Goal: Task Accomplishment & Management: Use online tool/utility

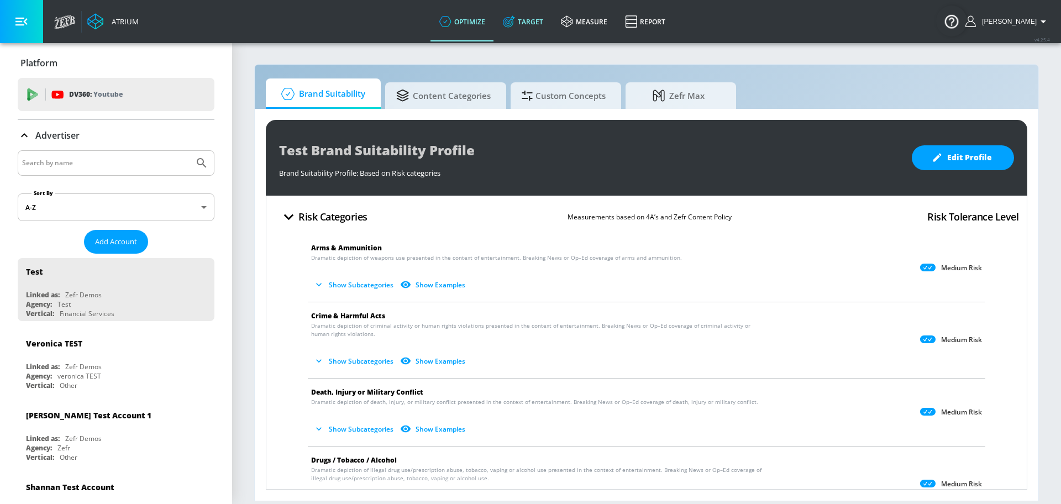
click at [519, 31] on link "Target" at bounding box center [523, 22] width 58 height 40
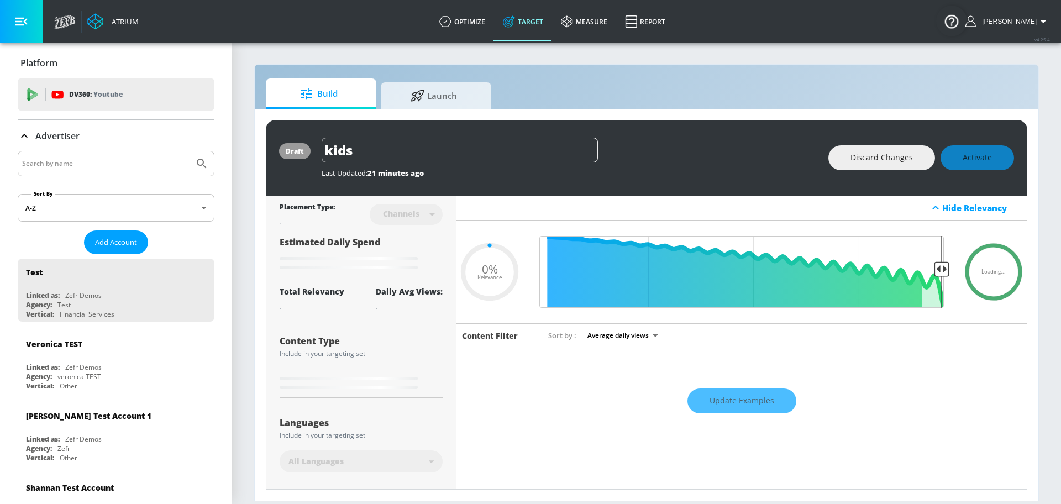
click at [110, 139] on div "Advertiser" at bounding box center [116, 135] width 197 height 13
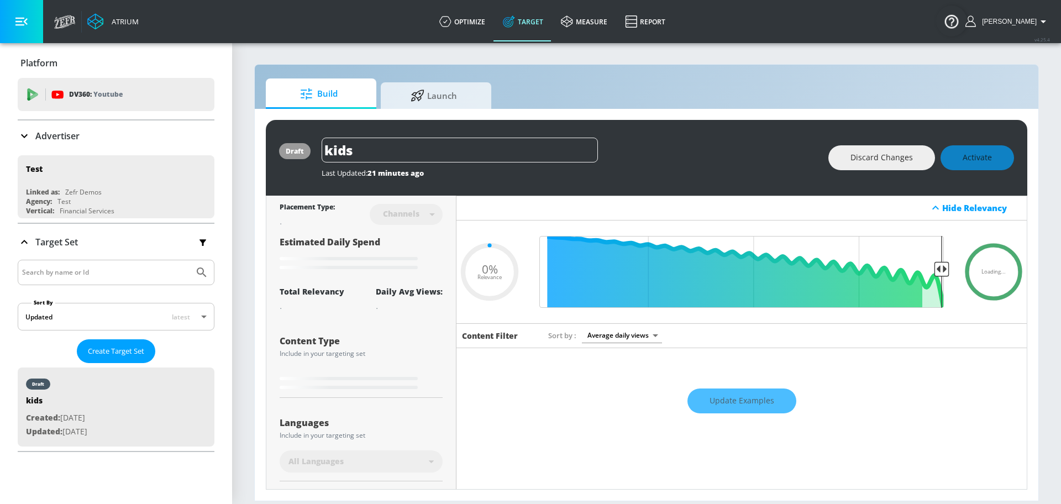
type input "0.49"
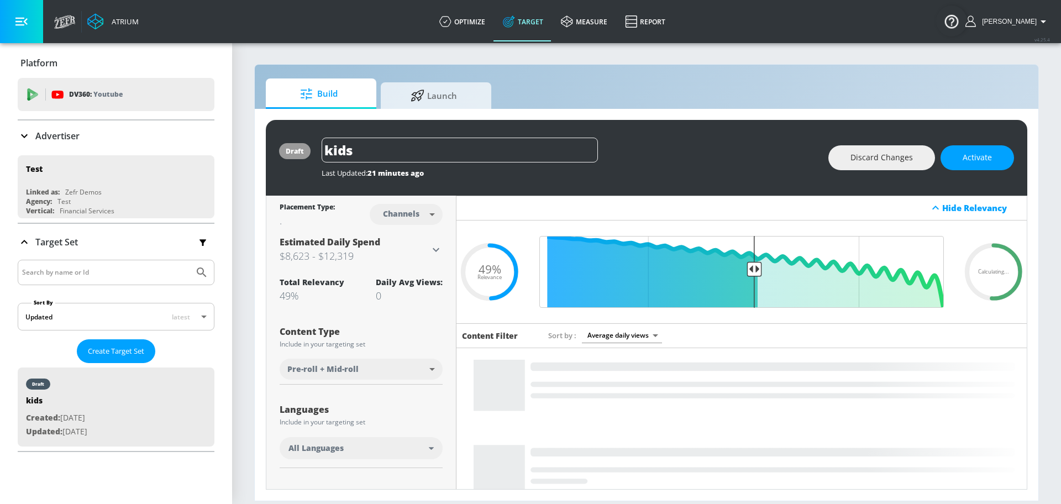
click at [70, 135] on p "Advertiser" at bounding box center [57, 136] width 44 height 12
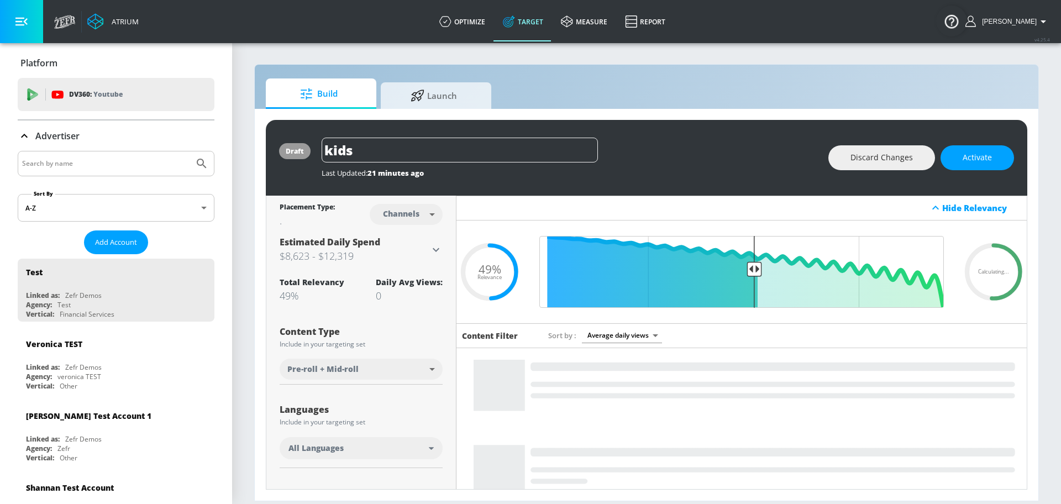
click at [64, 164] on input "Search by name" at bounding box center [105, 163] width 167 height 14
type input "paramount"
click at [190, 151] on button "Submit Search" at bounding box center [202, 163] width 24 height 24
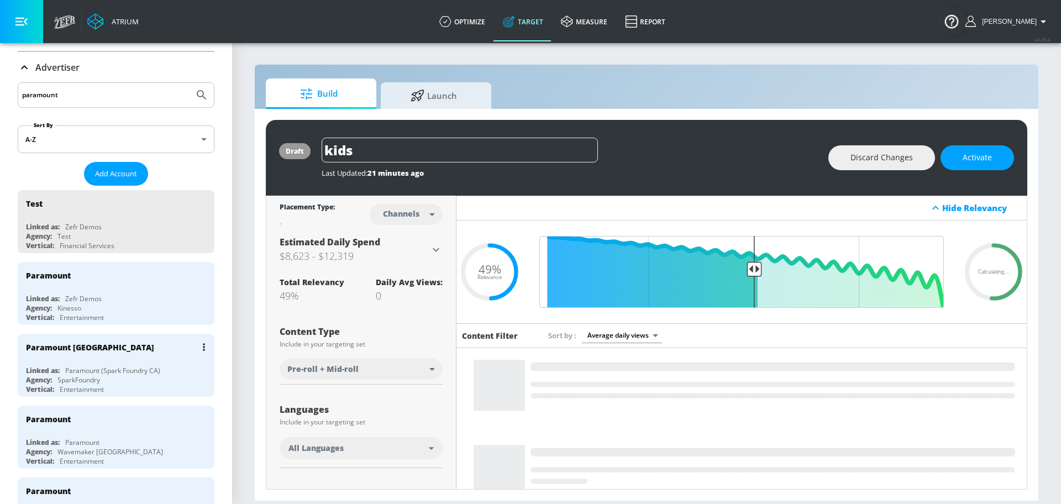
scroll to position [70, 0]
click at [103, 302] on div "Agency: Kinesso" at bounding box center [119, 306] width 186 height 9
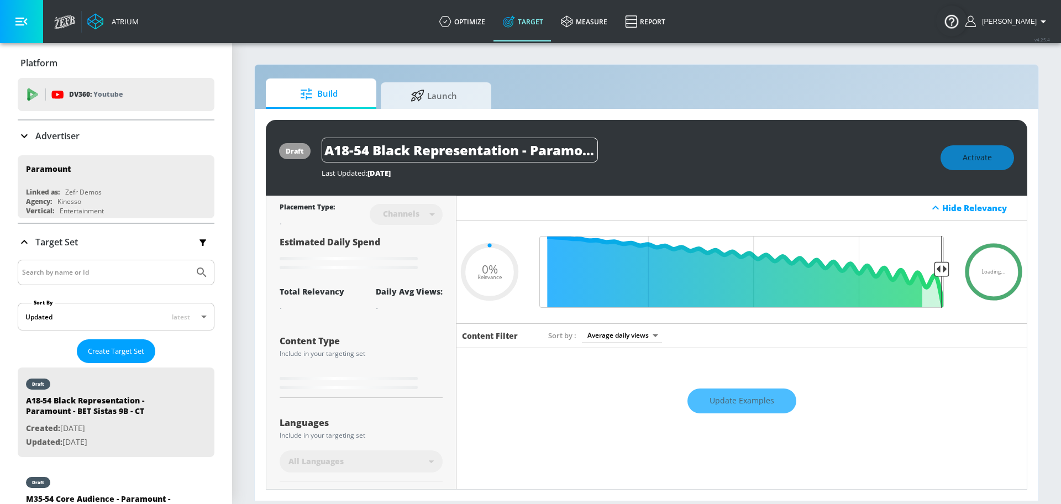
click at [72, 139] on p "Advertiser" at bounding box center [57, 136] width 44 height 12
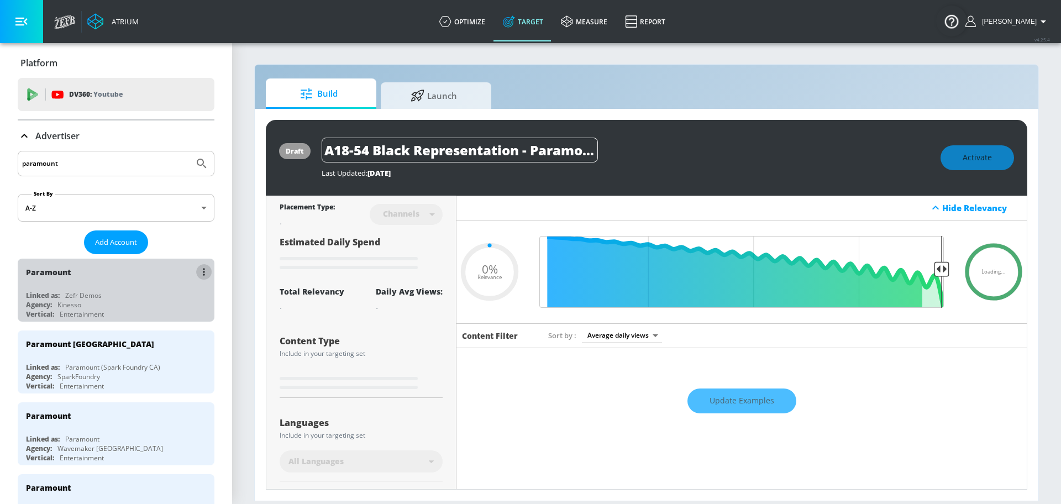
click at [196, 276] on button "list of Advertiser" at bounding box center [203, 271] width 15 height 15
type input "0.5"
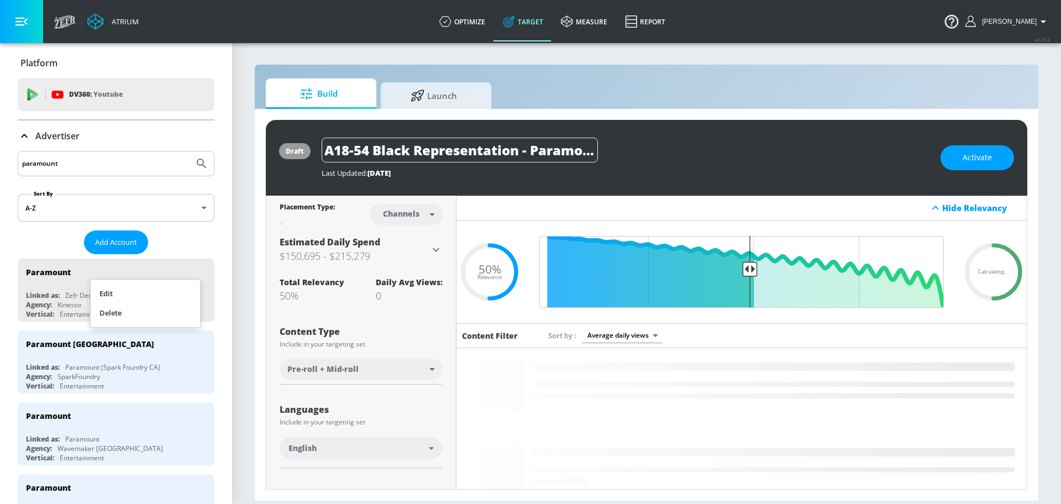
click at [448, 33] on div at bounding box center [530, 252] width 1061 height 504
click at [461, 28] on link "optimize" at bounding box center [462, 22] width 64 height 40
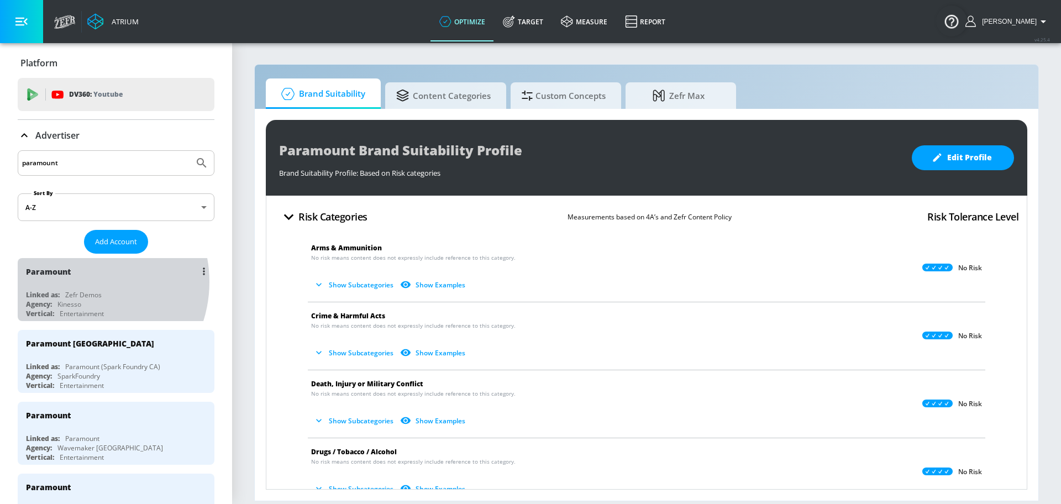
click at [79, 281] on div "Paramount" at bounding box center [119, 271] width 186 height 27
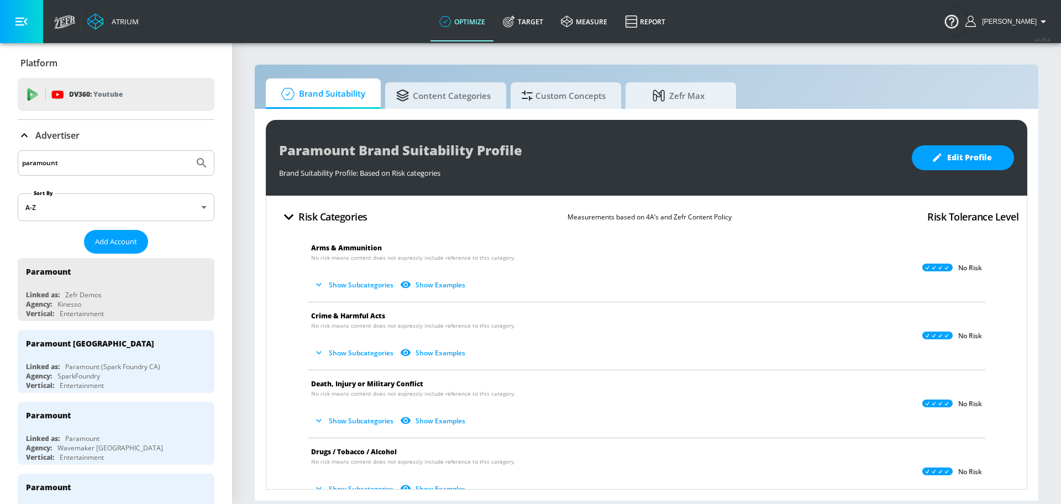
click at [105, 135] on div "Advertiser" at bounding box center [116, 135] width 197 height 13
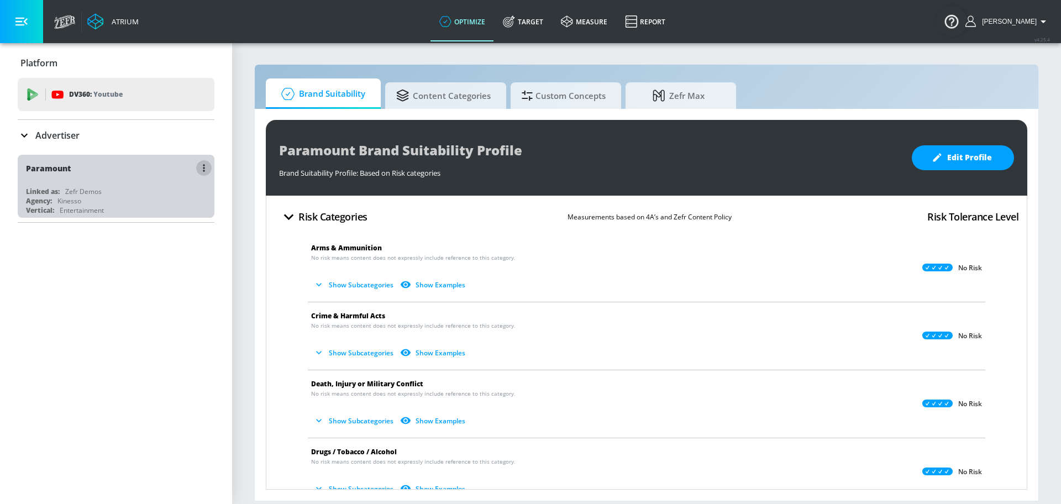
click at [206, 171] on button "button" at bounding box center [203, 167] width 15 height 15
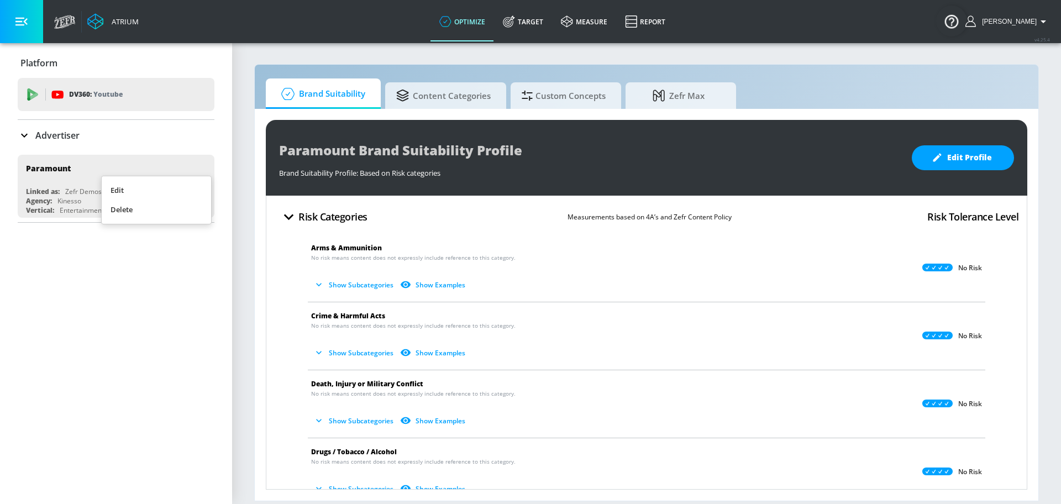
click at [180, 186] on li "Edit" at bounding box center [156, 190] width 109 height 19
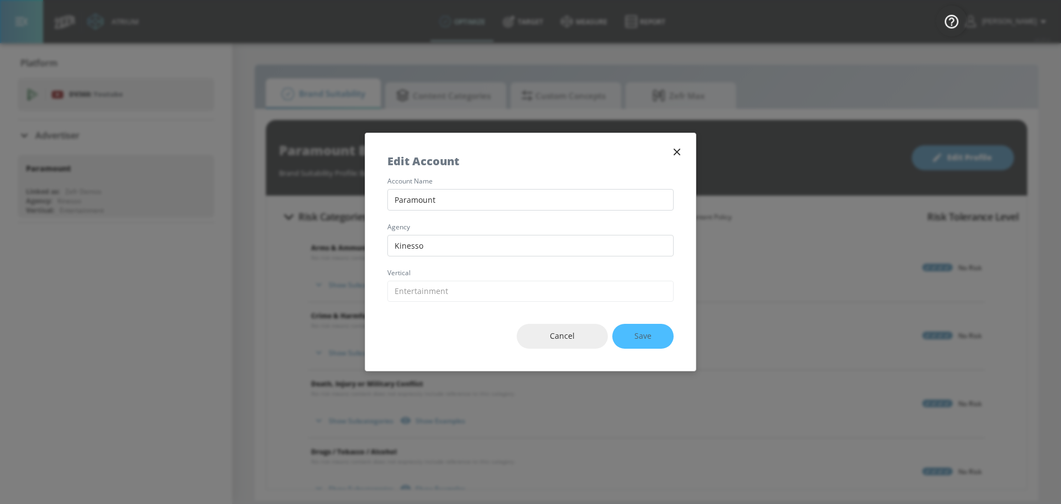
click at [681, 152] on icon "button" at bounding box center [677, 152] width 12 height 12
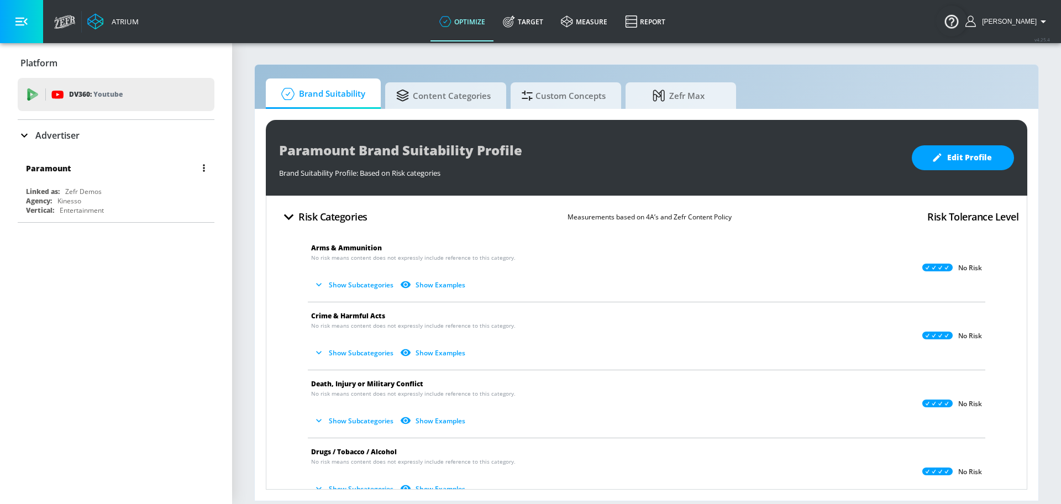
click at [87, 196] on div "Agency: Kinesso" at bounding box center [119, 200] width 186 height 9
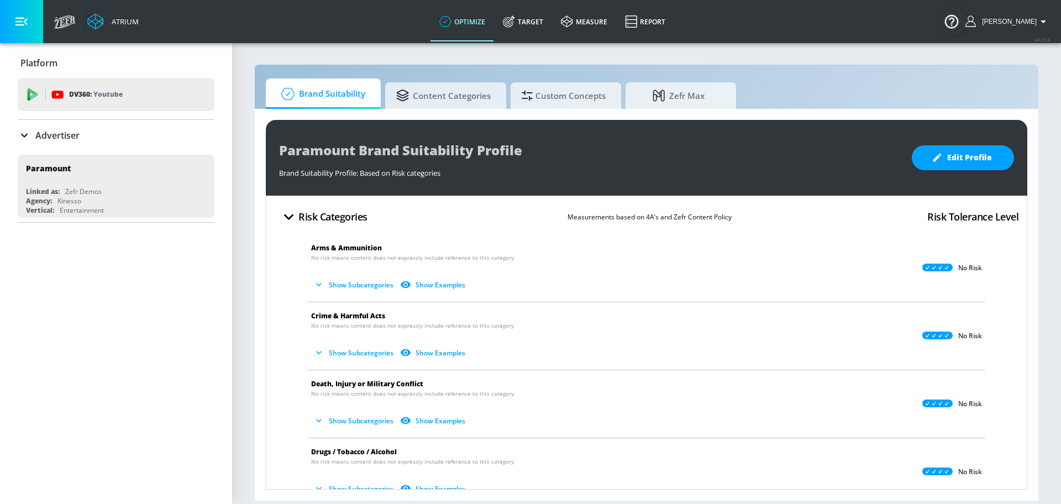
drag, startPoint x: 545, startPoint y: 17, endPoint x: 243, endPoint y: 99, distance: 313.1
click at [545, 17] on link "Target" at bounding box center [523, 22] width 58 height 40
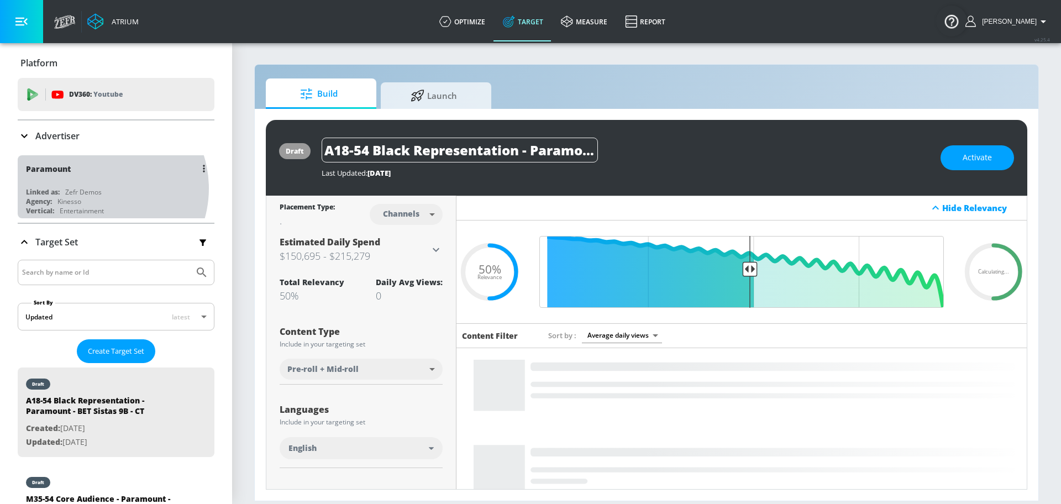
click at [98, 188] on div "Zefr Demos" at bounding box center [83, 191] width 36 height 9
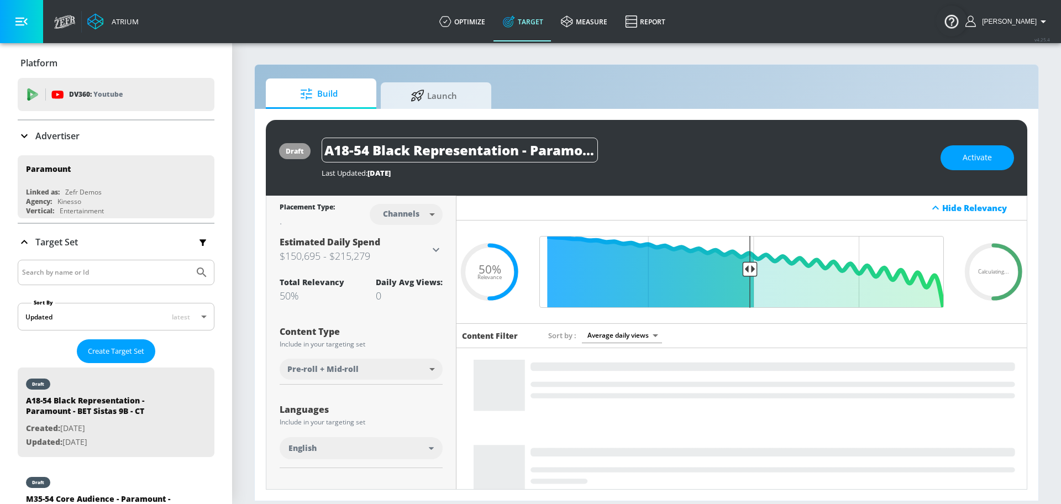
click at [103, 139] on div "Advertiser" at bounding box center [116, 135] width 197 height 13
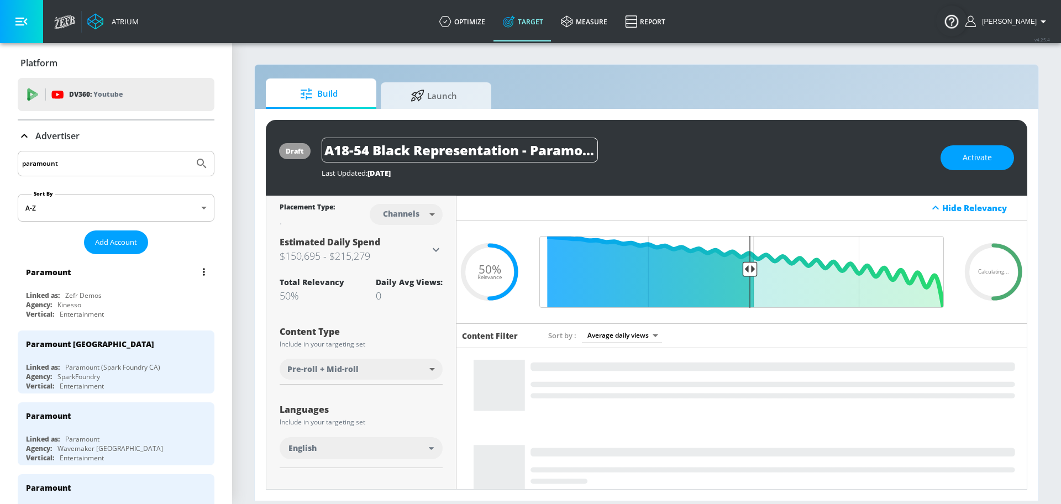
click at [87, 288] on div "Paramount Linked as: Zefr Demos Agency: Kinesso Vertical: Entertainment" at bounding box center [116, 290] width 197 height 63
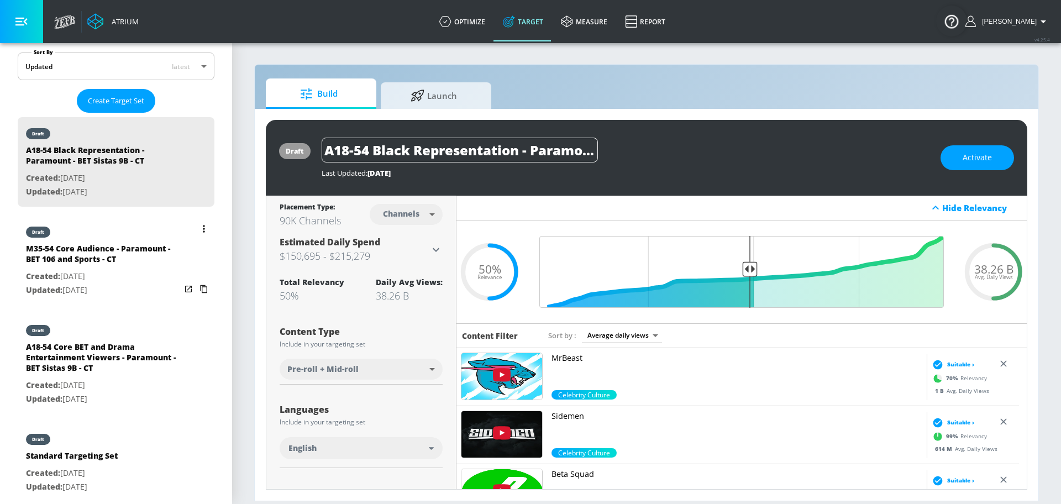
scroll to position [254, 0]
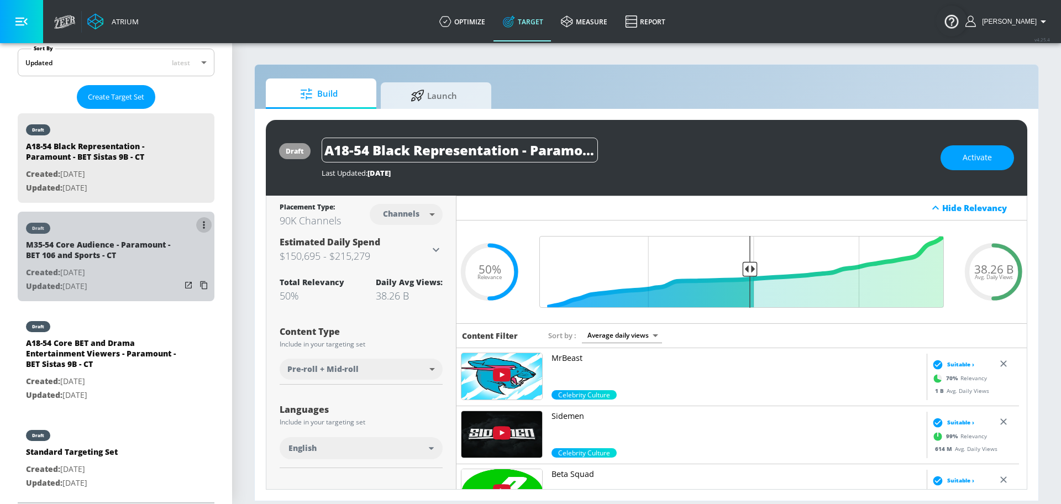
click at [203, 222] on icon "list of Target Set" at bounding box center [204, 224] width 2 height 7
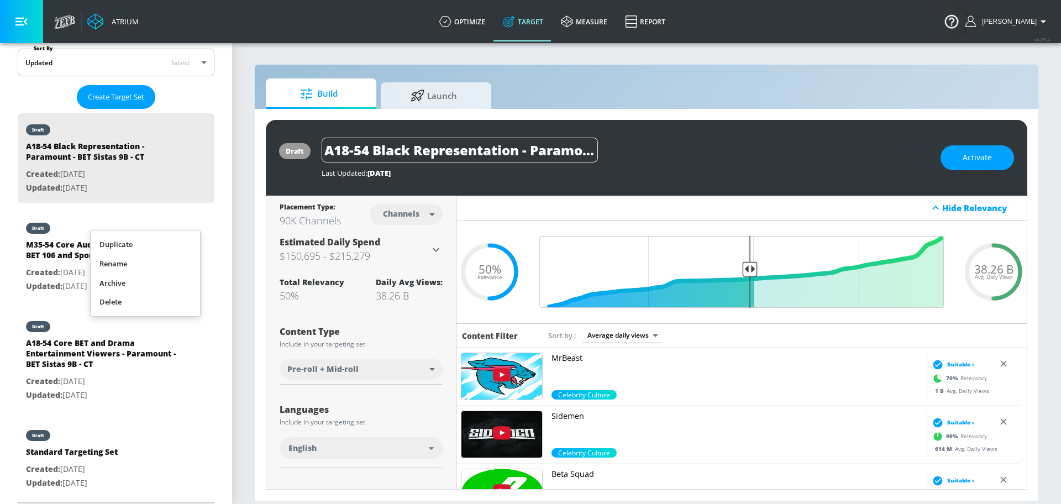
click at [169, 239] on li "Duplicate" at bounding box center [145, 244] width 109 height 19
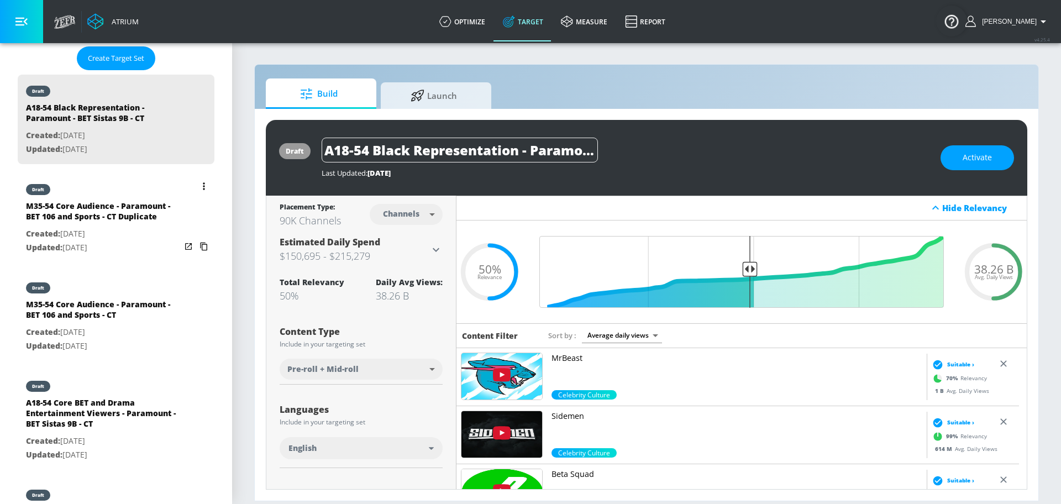
scroll to position [295, 0]
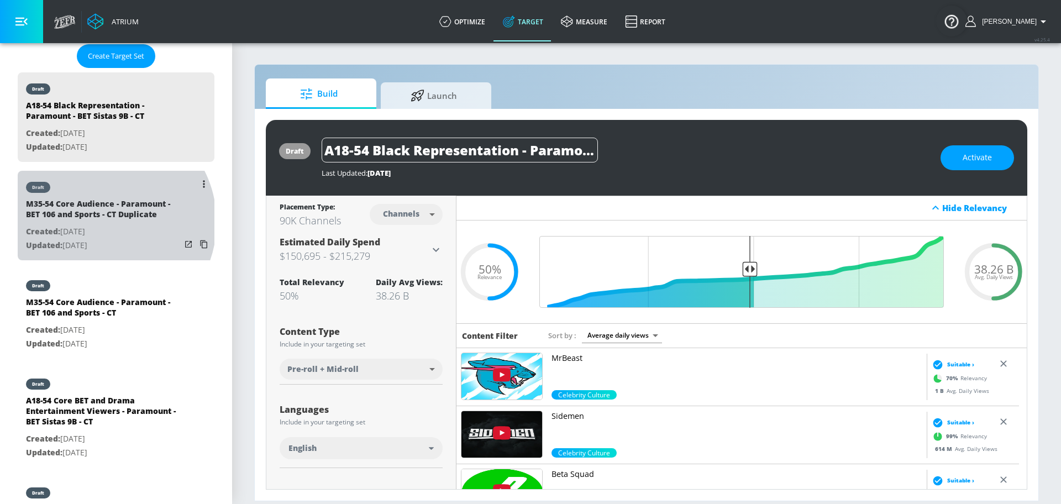
click at [102, 219] on div "M35-54 Core Audience - Paramount - BET 106 and Sports - CT Duplicate" at bounding box center [103, 211] width 155 height 27
type input "M35-54 Core Audience - Paramount - BET 106 and Sports - CT Duplicate"
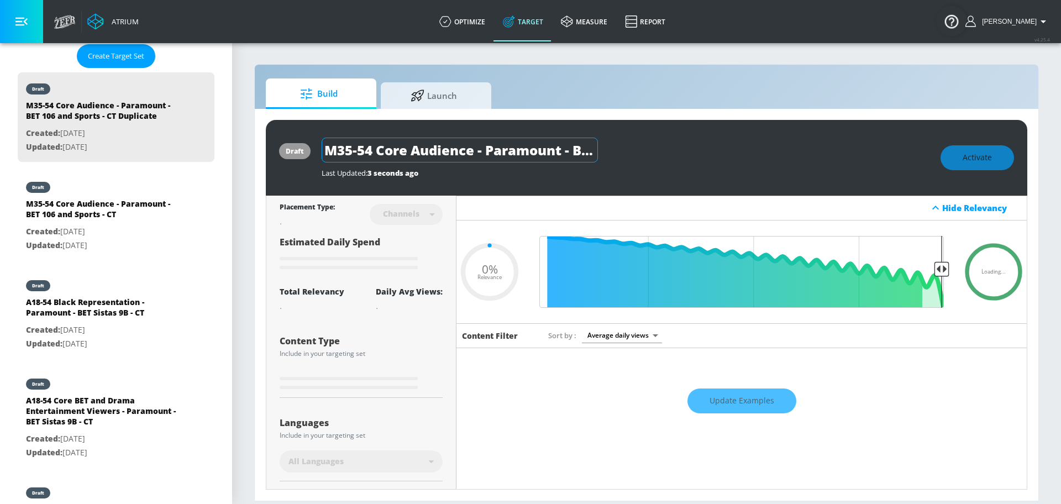
type input "0.5"
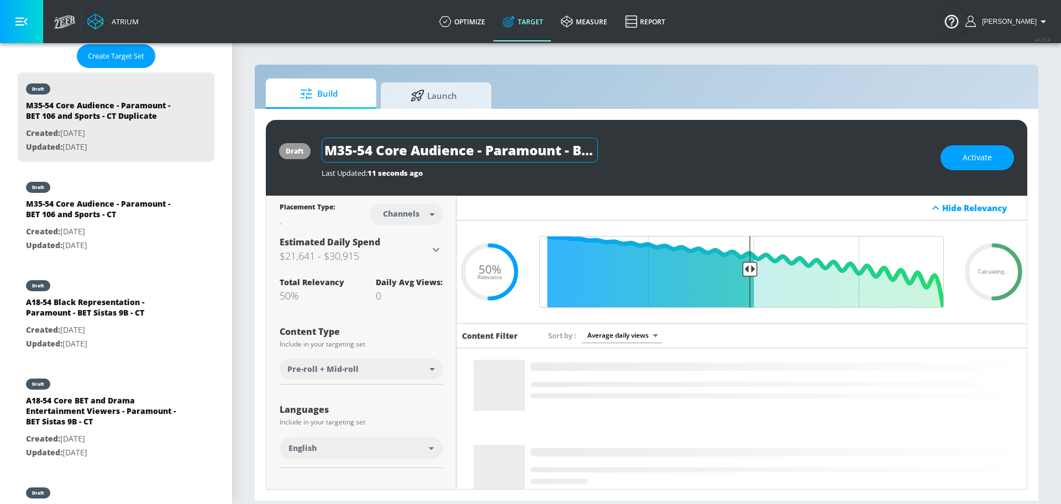
click at [378, 150] on input "M35-54 Core Audience - Paramount - BET 106 and Sports - CT Duplicate" at bounding box center [460, 150] width 276 height 25
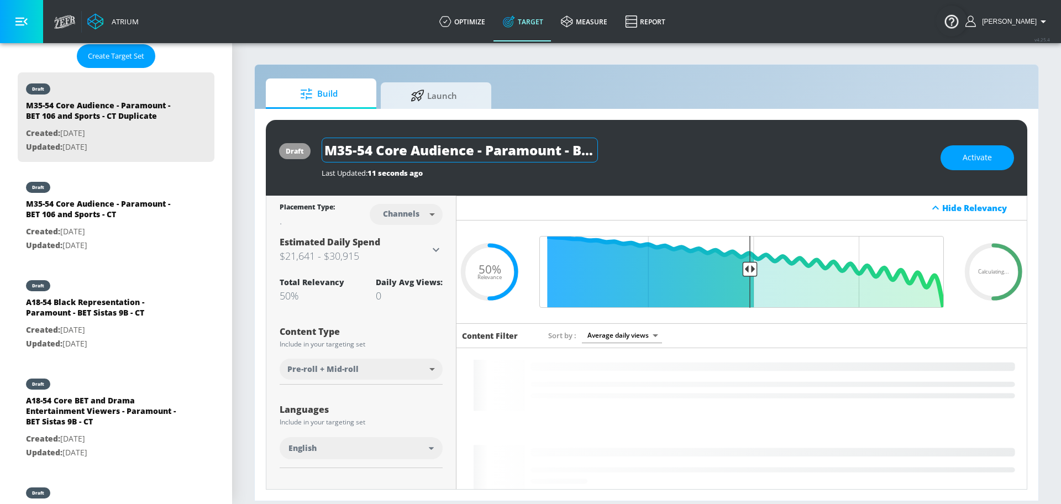
drag, startPoint x: 470, startPoint y: 152, endPoint x: 375, endPoint y: 149, distance: 95.6
click at [375, 149] on input "M35-54 Core Audience - Paramount - BET 106 and Sports - CT Duplicate" at bounding box center [460, 150] width 276 height 25
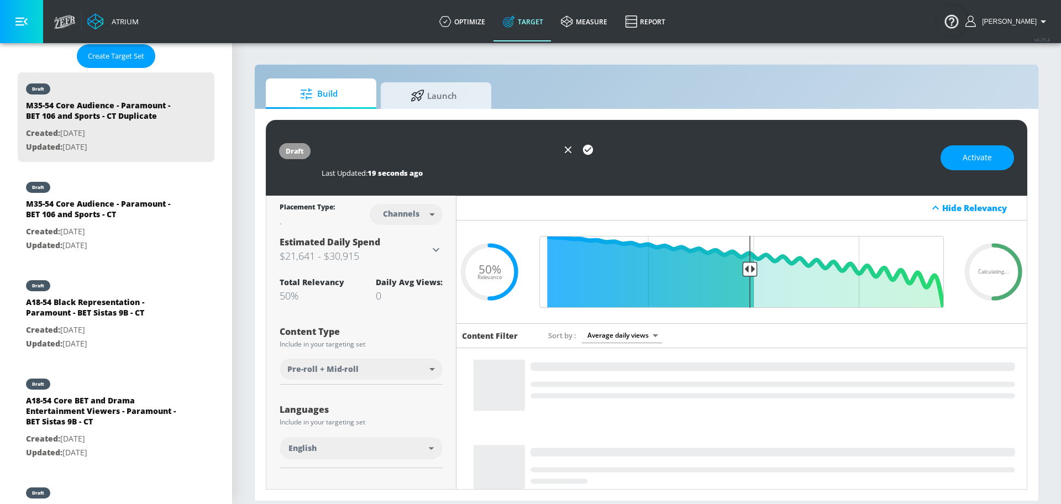
scroll to position [0, 383]
drag, startPoint x: 533, startPoint y: 149, endPoint x: 613, endPoint y: 154, distance: 80.2
click at [613, 154] on div "M35-54 Key Sports Moments and Tentpoles - Paramount - BET 106 and Sports - CT D…" at bounding box center [626, 150] width 608 height 25
click at [510, 150] on input "M35-54 Key Sports Moments and Tentpoles - Paramount - BET 106 and Sports - CT D…" at bounding box center [440, 150] width 236 height 25
drag, startPoint x: 492, startPoint y: 149, endPoint x: 641, endPoint y: 149, distance: 148.6
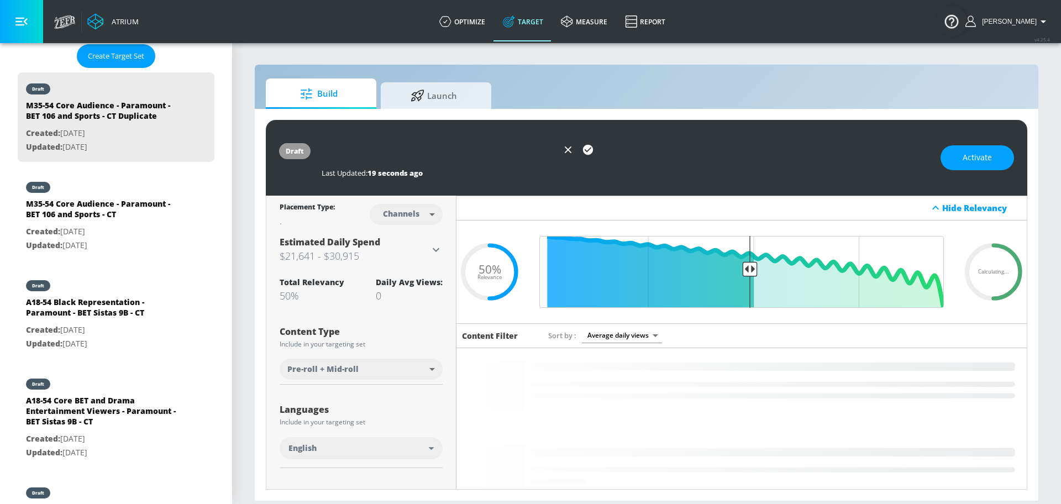
click at [641, 149] on div "M35-54 Key Sports Moments and Tentpoles - Paramount - BET 106 and Sports - CT D…" at bounding box center [626, 150] width 608 height 25
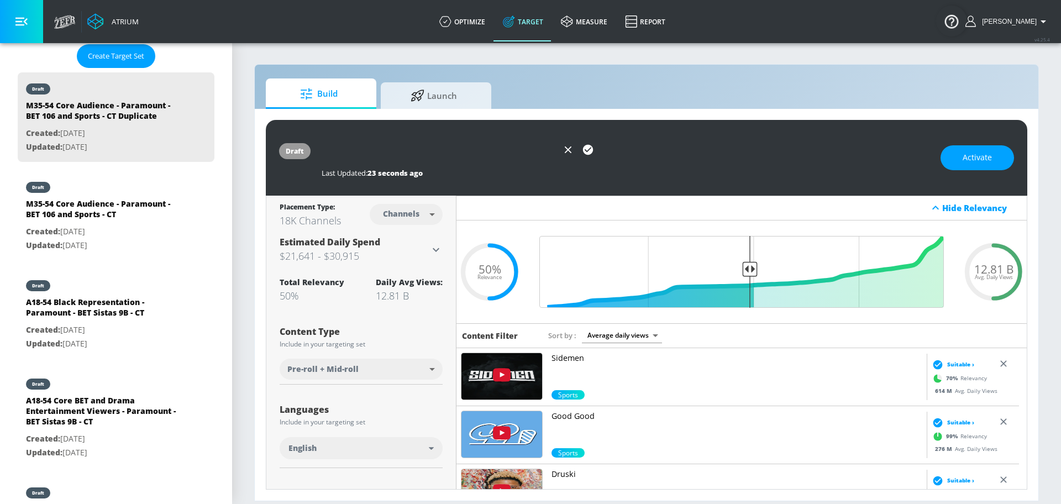
scroll to position [0, 315]
type input "M35-54 Key Sports Moments and Tentpoles - Paramount - BET 106 and Sports - CT"
click at [592, 151] on icon "button" at bounding box center [588, 150] width 12 height 12
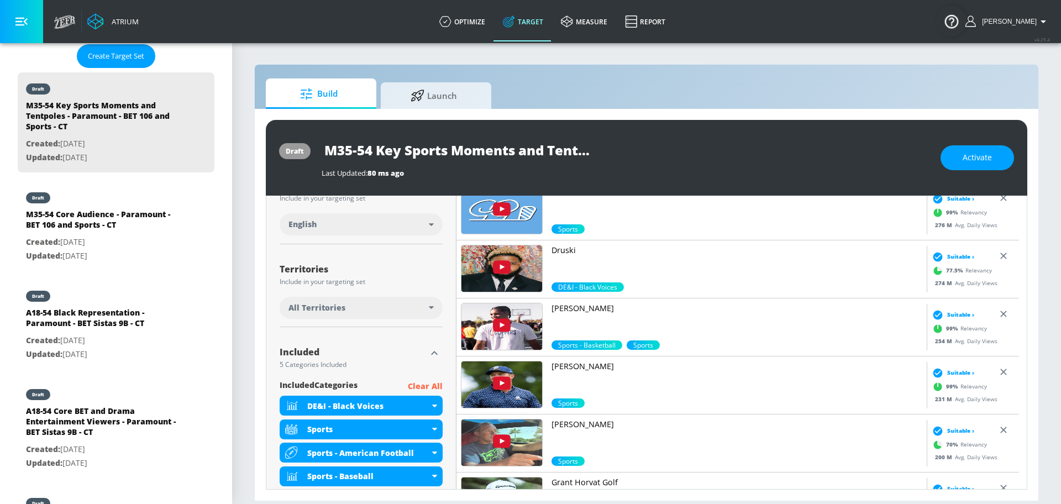
scroll to position [239, 0]
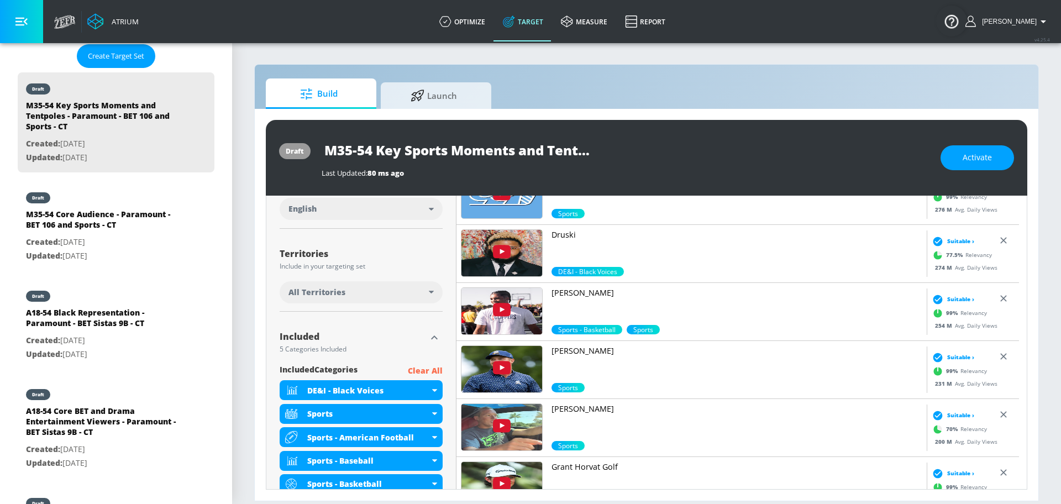
click at [412, 291] on div "All Territories" at bounding box center [358, 292] width 140 height 11
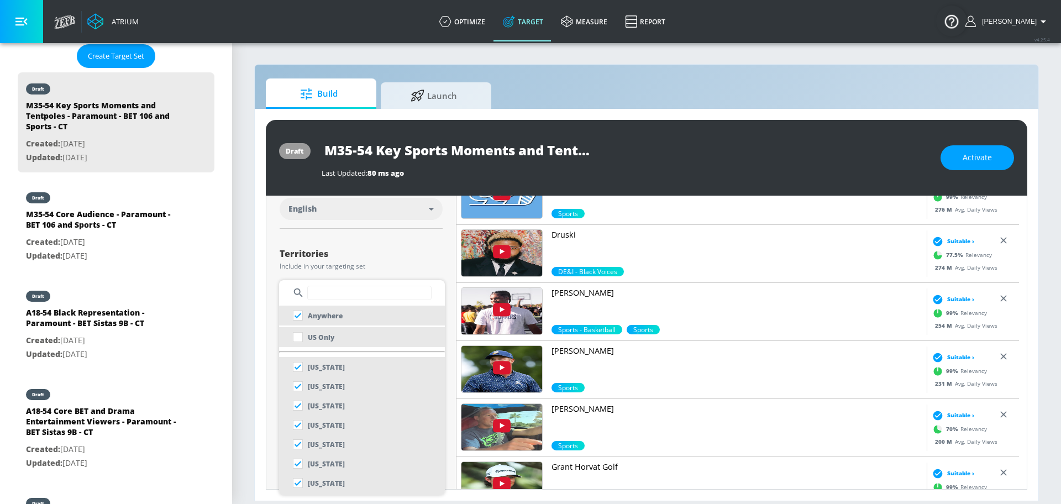
click at [367, 333] on li "US Only" at bounding box center [362, 337] width 166 height 20
checkbox input "false"
checkbox input "true"
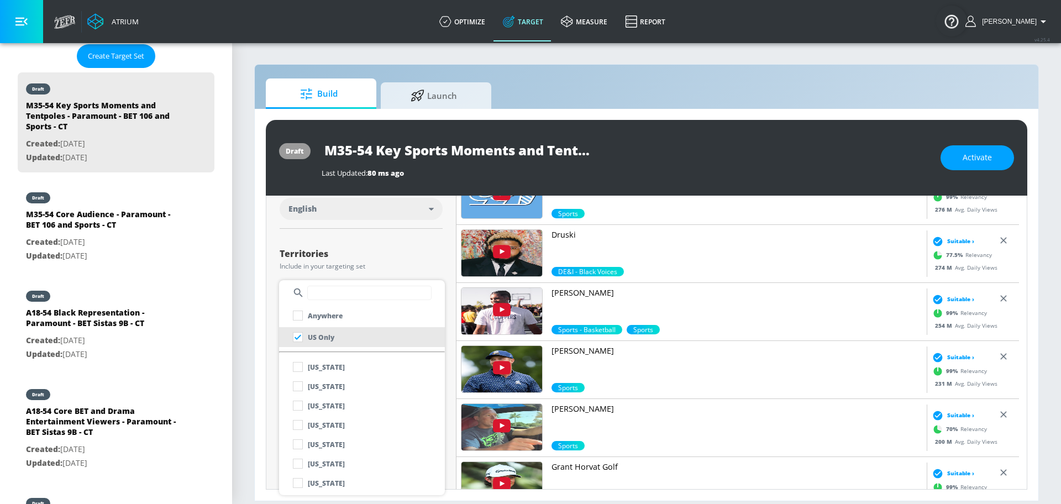
click at [392, 265] on div at bounding box center [530, 252] width 1061 height 504
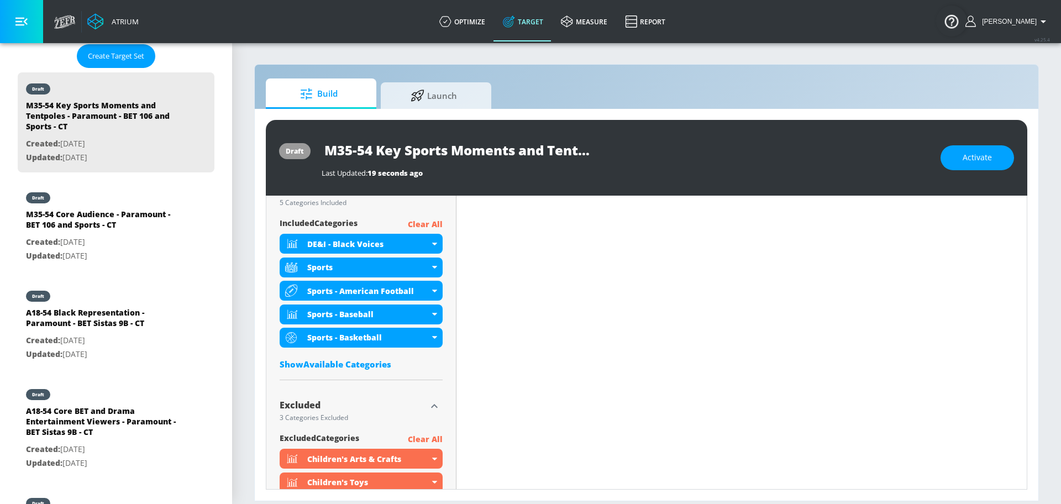
scroll to position [497, 0]
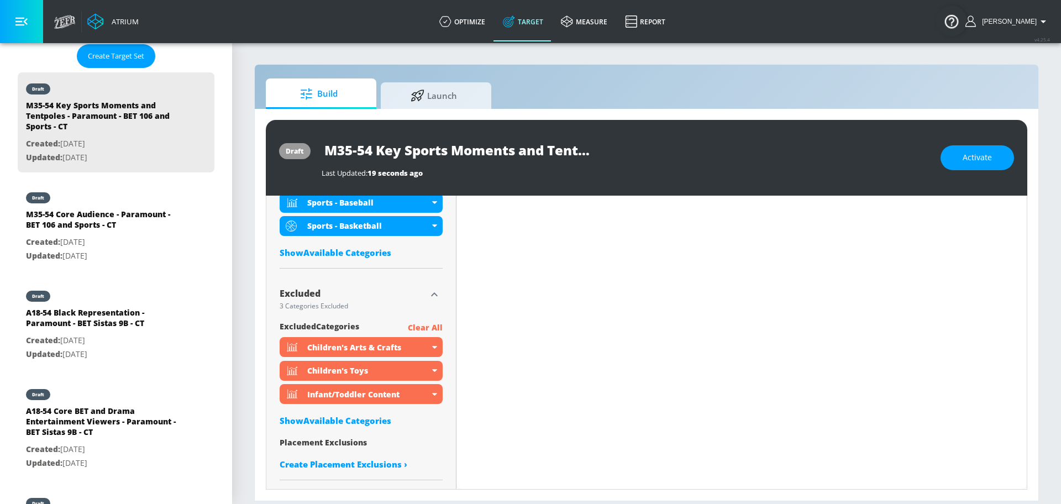
click at [376, 251] on div "Show Available Categories" at bounding box center [361, 252] width 163 height 11
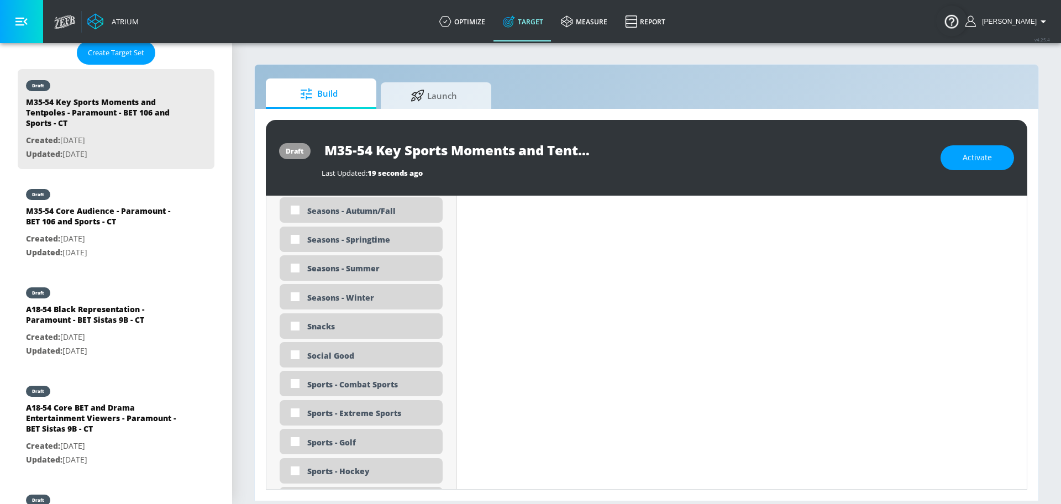
scroll to position [2843, 0]
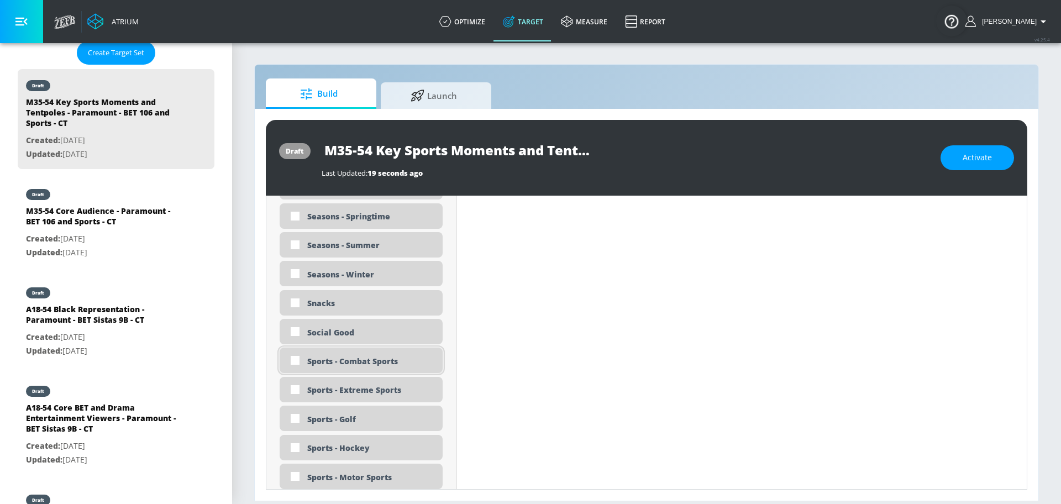
click at [382, 356] on div "Sports - Combat Sports" at bounding box center [370, 361] width 127 height 10
checkbox input "true"
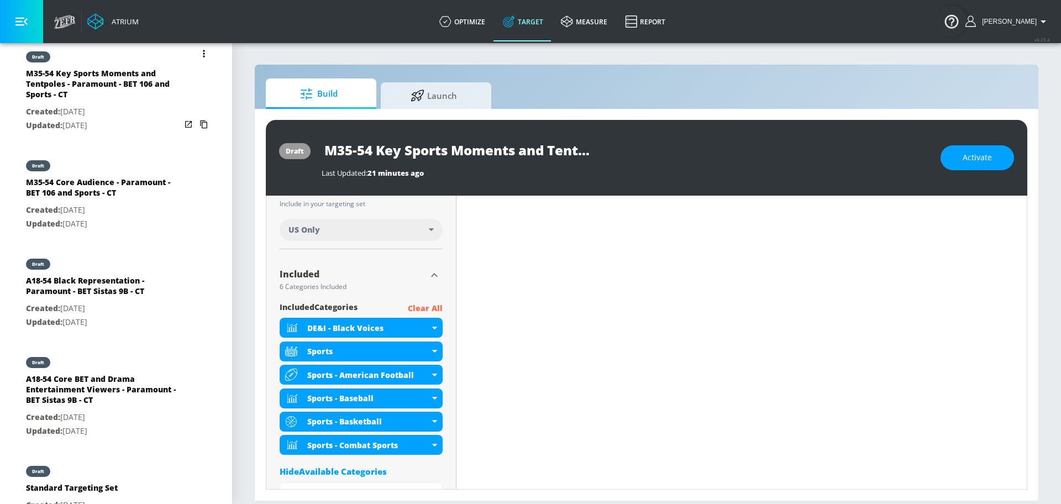
scroll to position [317, 0]
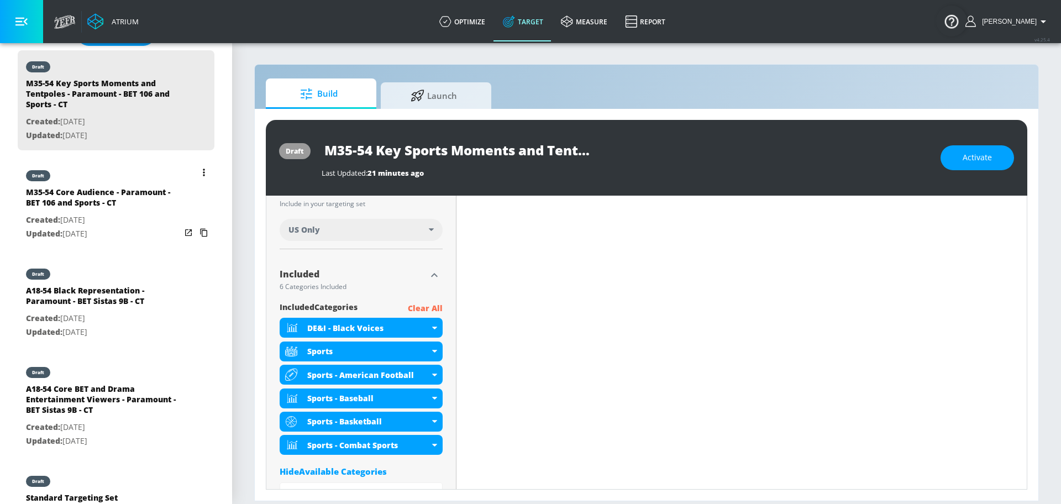
click at [85, 213] on p "Created: [DATE]" at bounding box center [103, 220] width 155 height 14
type input "M35-54 Core Audience - Paramount - BET 106 and Sports - CT"
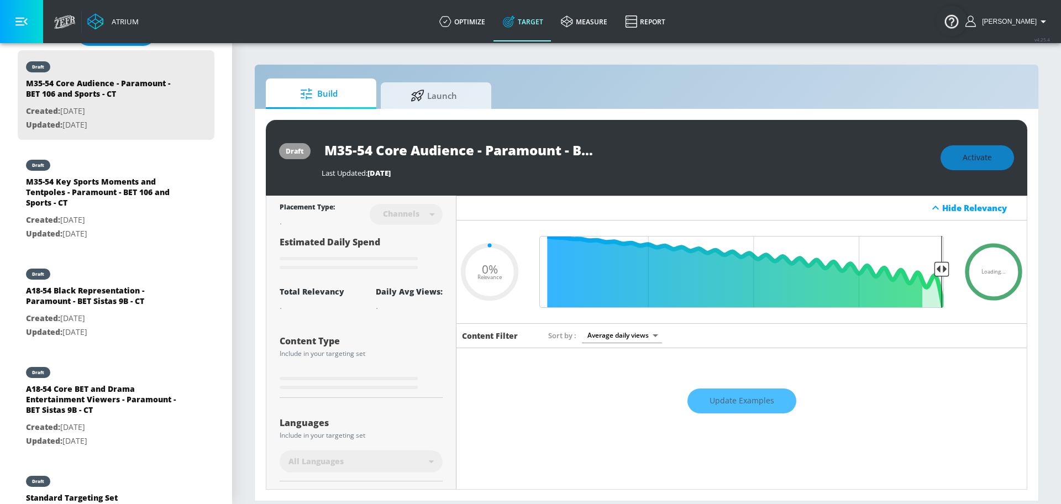
type input "0.5"
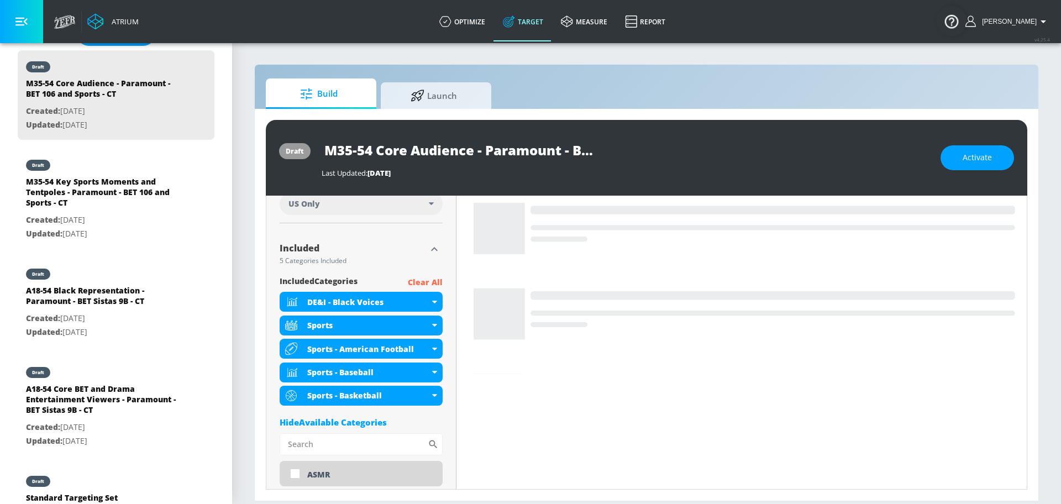
scroll to position [328, 0]
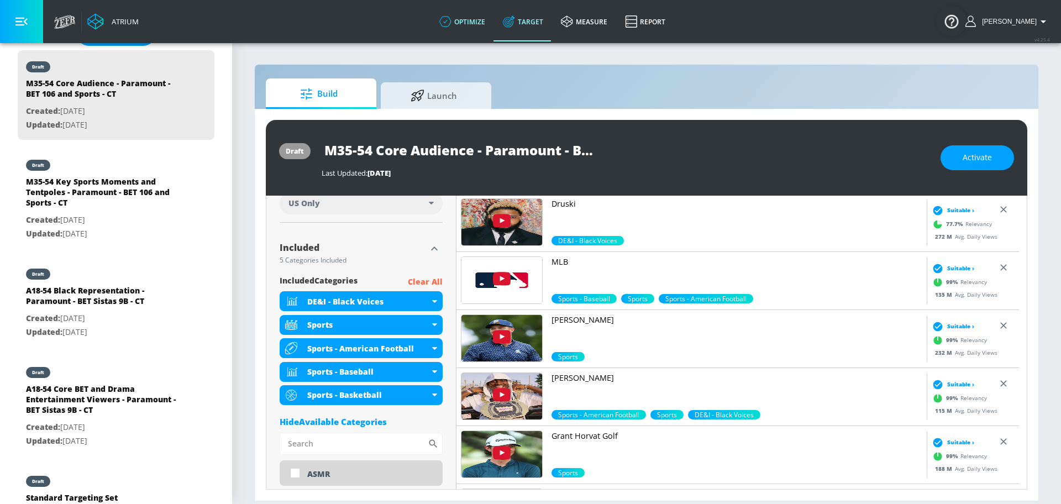
click at [477, 28] on link "optimize" at bounding box center [462, 22] width 64 height 40
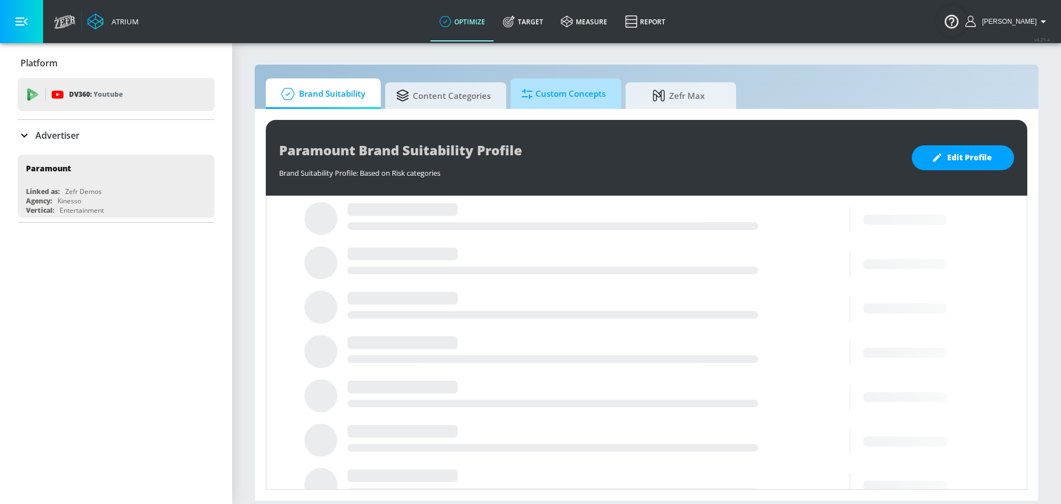
click at [570, 99] on span "Custom Concepts" at bounding box center [564, 94] width 84 height 27
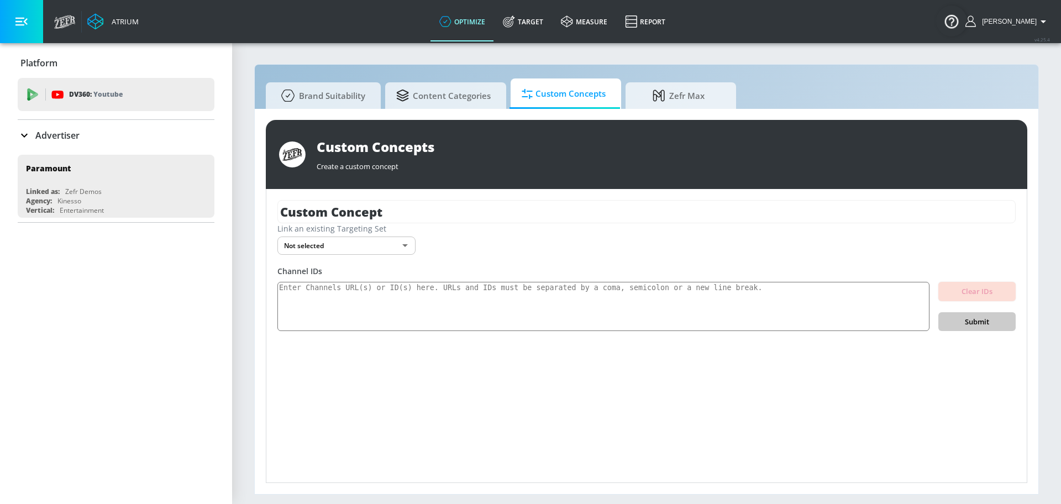
click at [359, 250] on body "Atrium optimize Target measure Report optimize Target measure Report v 4.25.4 S…" at bounding box center [530, 252] width 1061 height 504
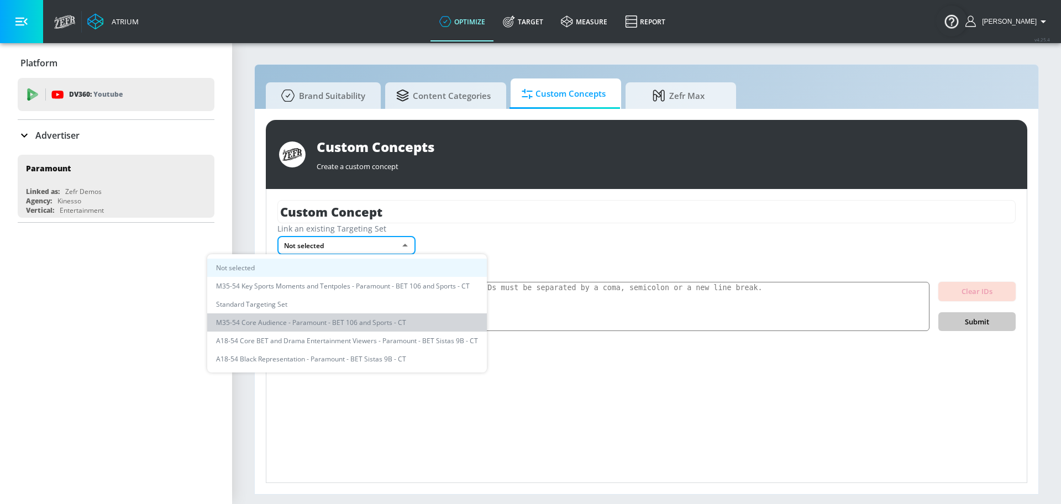
click at [364, 327] on li "M35-54 Core Audience - Paramount - BET 106 and Sports - CT" at bounding box center [347, 322] width 280 height 18
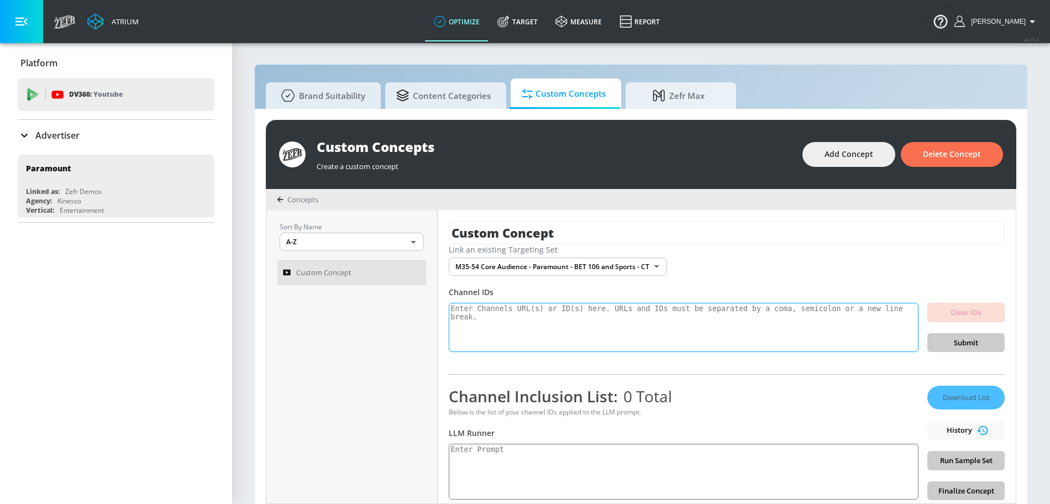
scroll to position [11, 0]
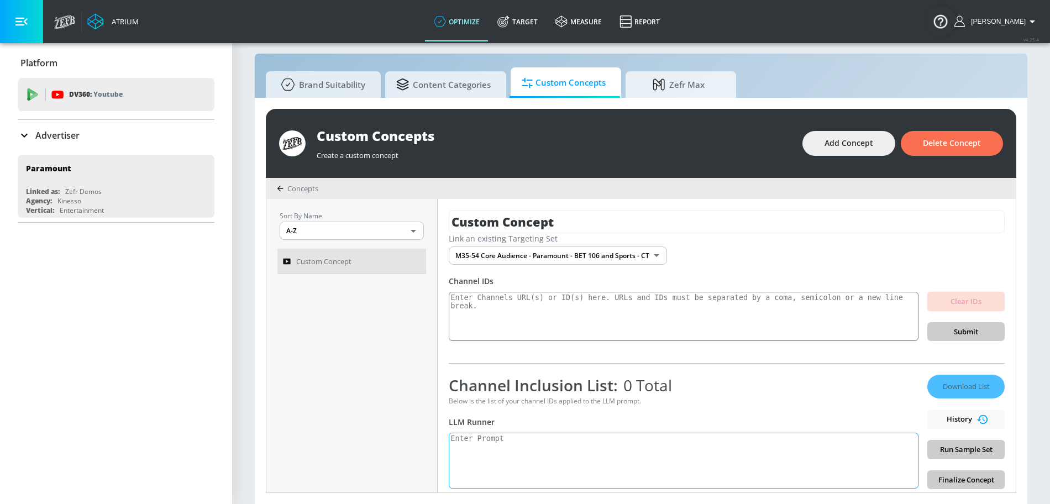
click at [514, 436] on textarea at bounding box center [684, 461] width 470 height 56
paste textarea "Sports Created Content: Refers to material independently produced by individual…"
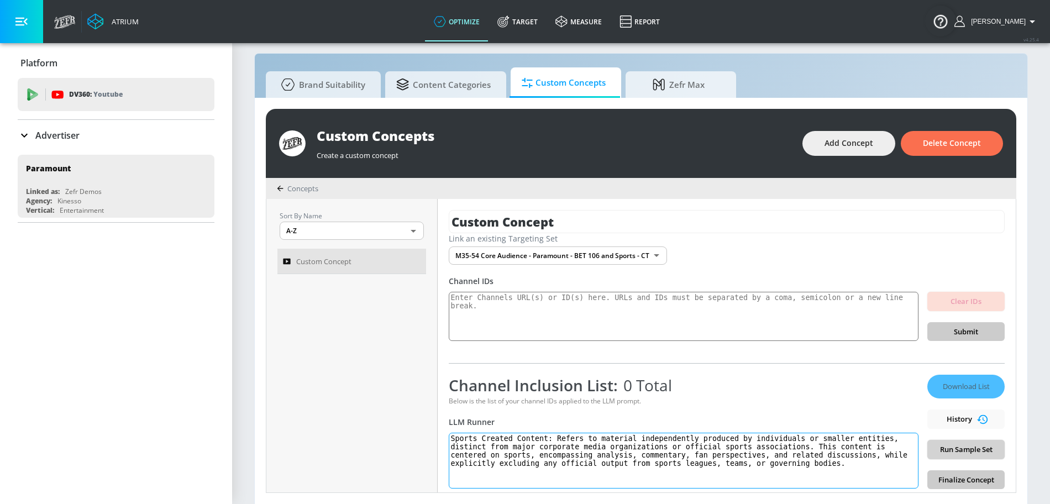
type textarea "Sports Created Content: Refers to material independently produced by individual…"
click at [955, 446] on span "Run Sample Set" at bounding box center [966, 449] width 60 height 13
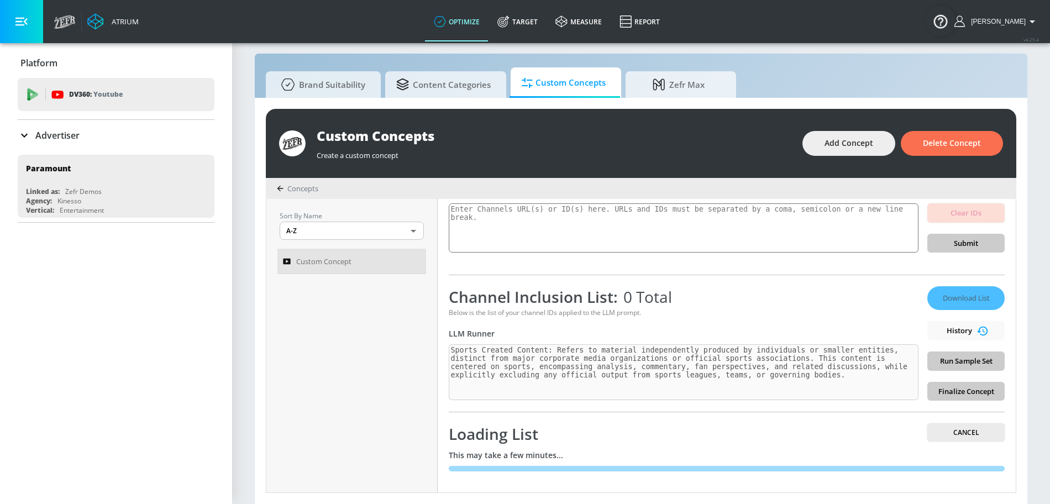
scroll to position [0, 0]
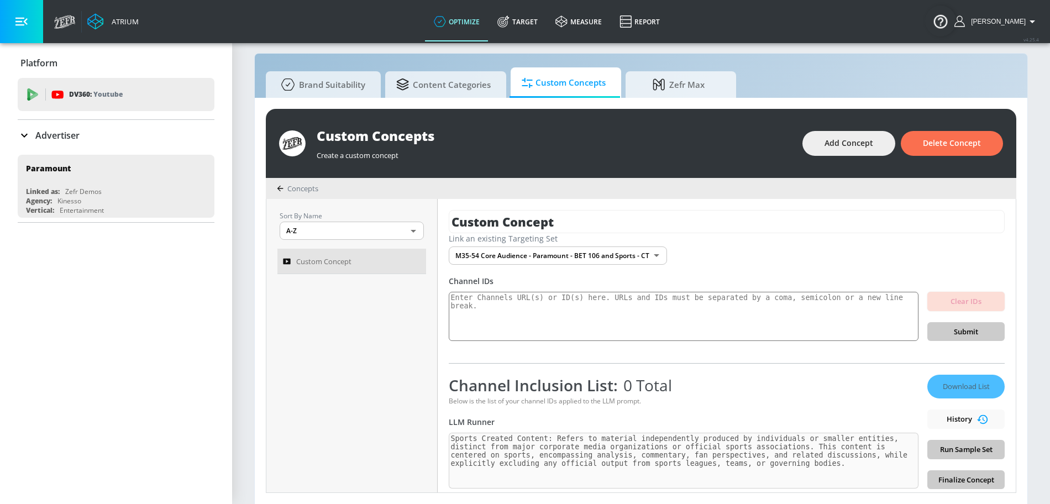
click at [401, 139] on div "Custom Concepts" at bounding box center [554, 136] width 475 height 18
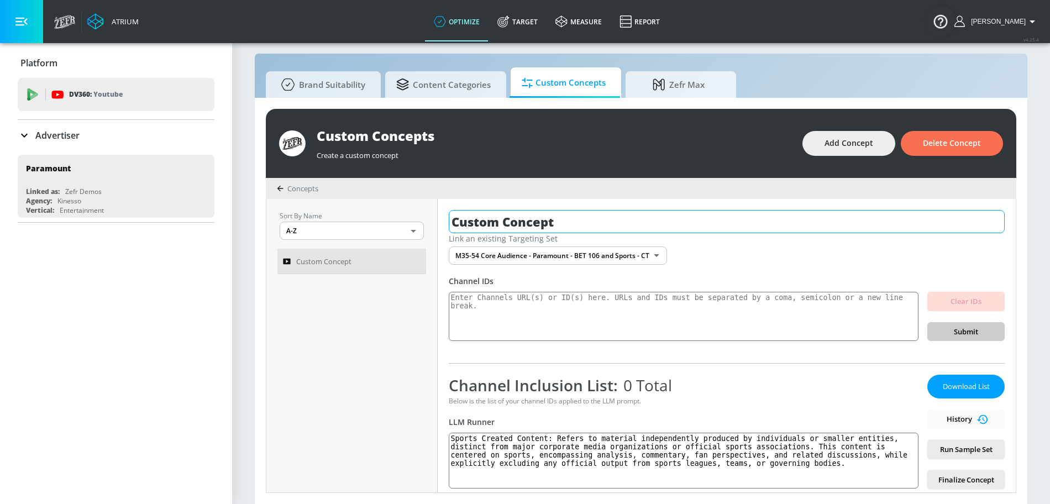
click at [551, 224] on input "Custom Concept" at bounding box center [727, 221] width 556 height 23
click at [502, 215] on input "Custom Concept" at bounding box center [727, 221] width 556 height 23
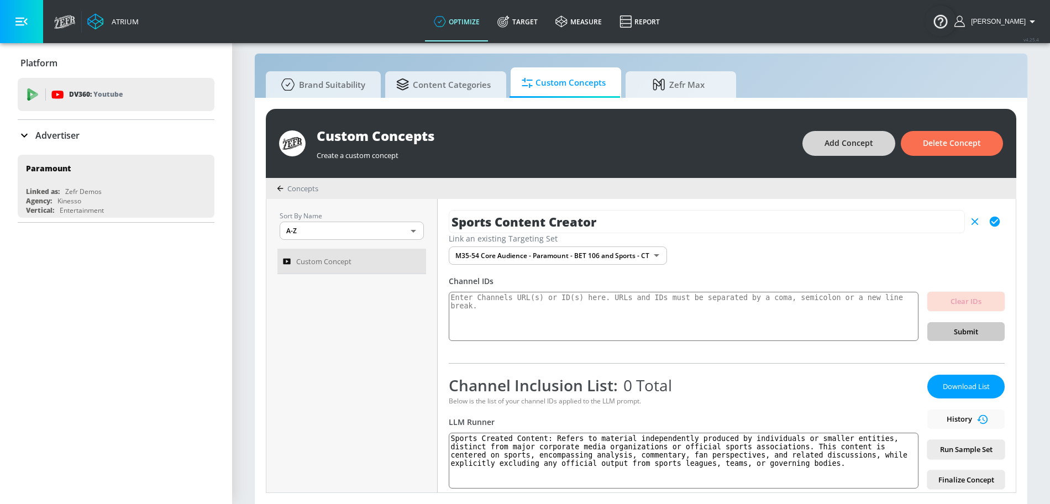
type input "Sports Content Creator"
click at [841, 135] on button "Add Concept" at bounding box center [848, 143] width 93 height 25
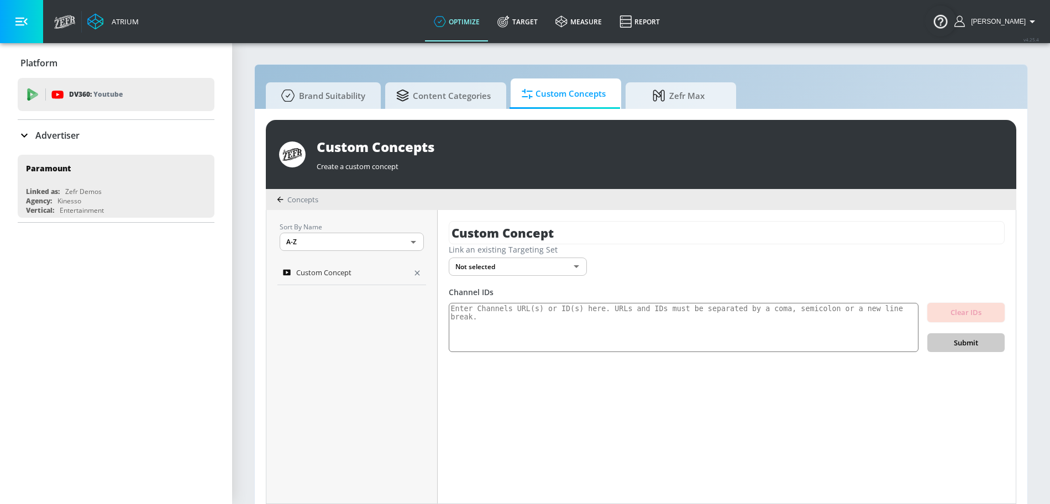
click at [366, 270] on div "Custom Concept" at bounding box center [344, 272] width 123 height 13
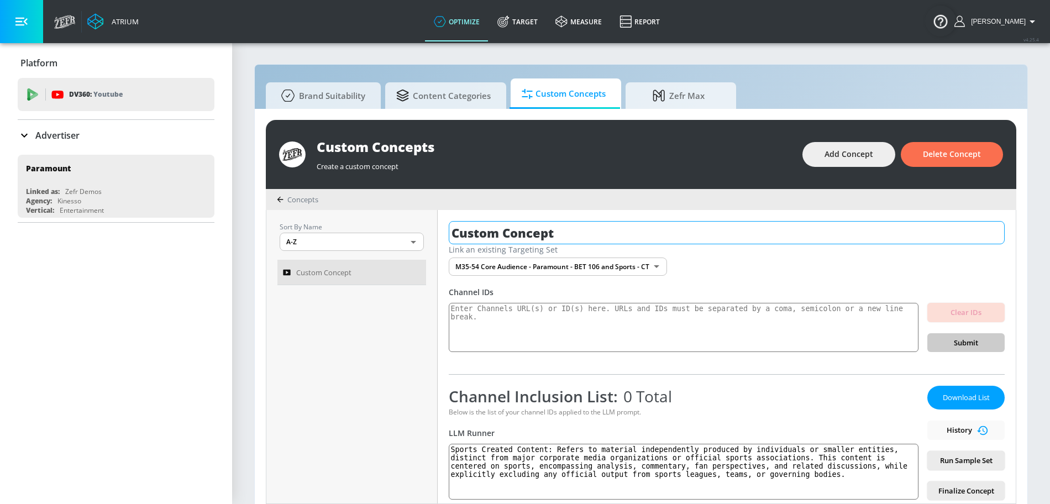
click at [595, 239] on input "Custom Concept" at bounding box center [727, 232] width 556 height 23
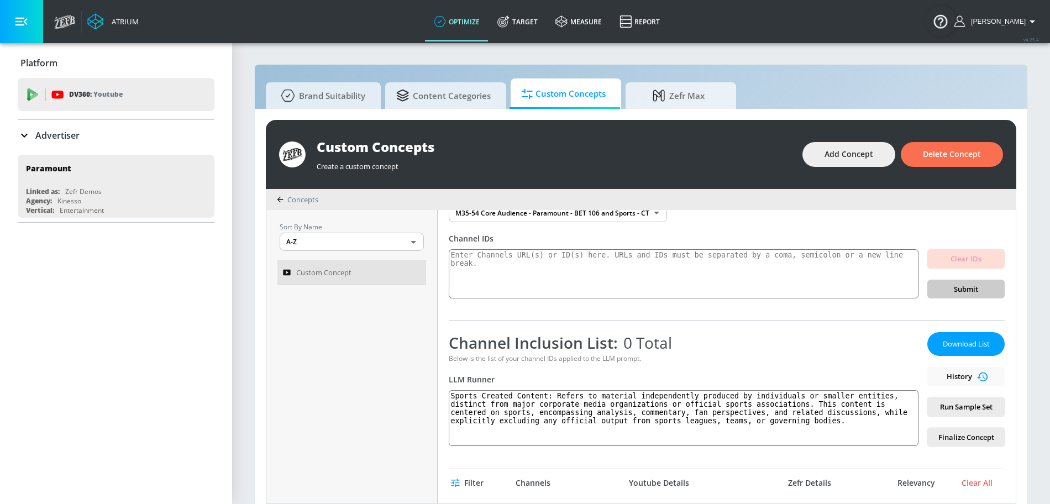
scroll to position [54, 0]
type input "Sports Content Creator"
click at [972, 433] on span "Finalize Concept" at bounding box center [966, 436] width 60 height 13
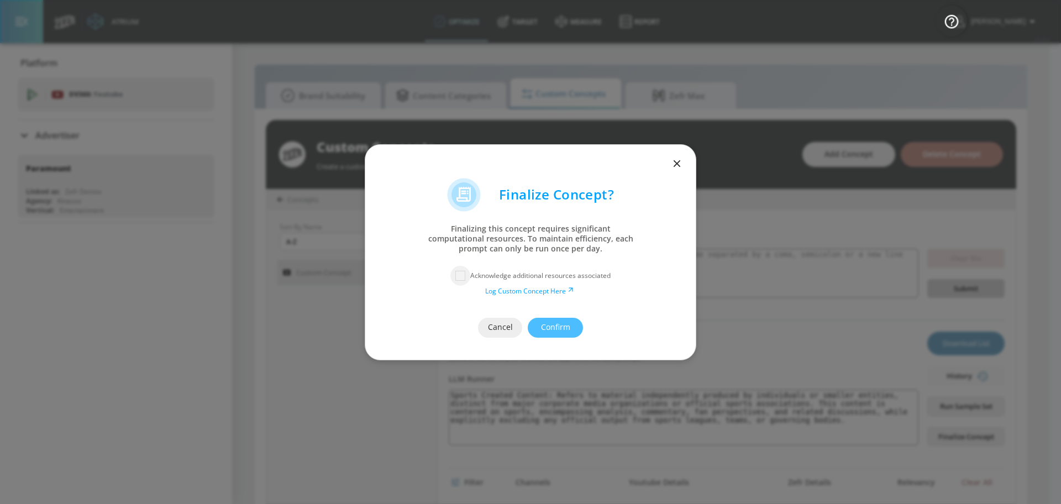
click at [460, 275] on input "checkbox" at bounding box center [460, 276] width 20 height 20
checkbox input "true"
click at [560, 329] on span "Confirm" at bounding box center [555, 327] width 11 height 14
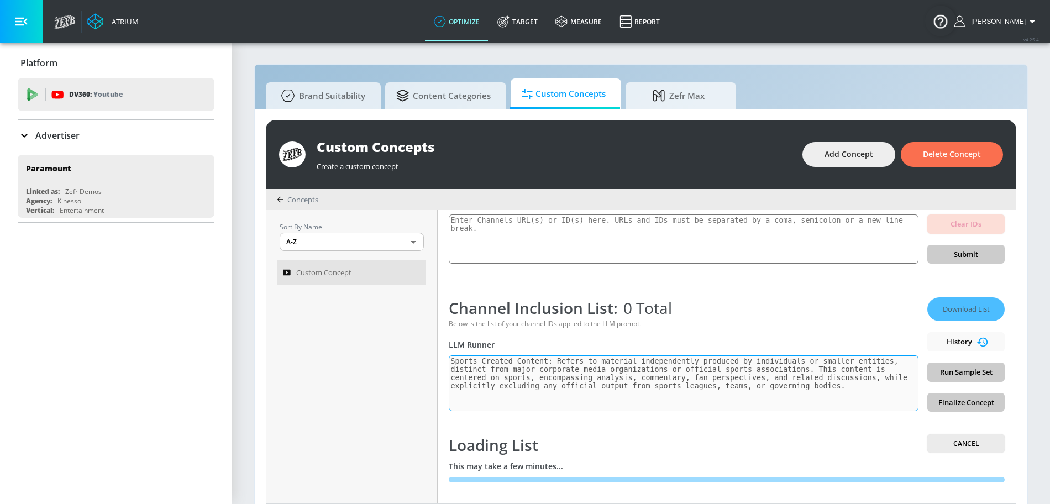
scroll to position [0, 0]
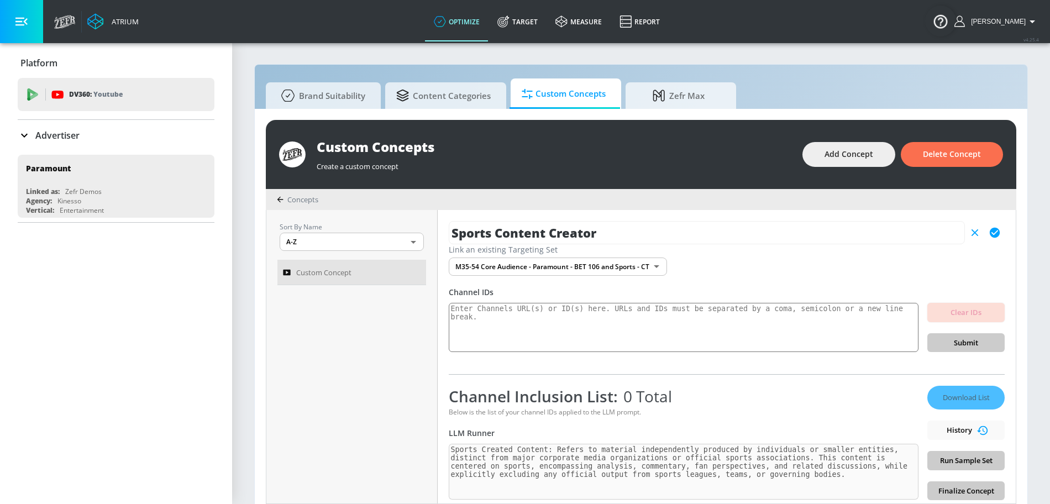
click at [983, 233] on icon "button" at bounding box center [994, 233] width 12 height 12
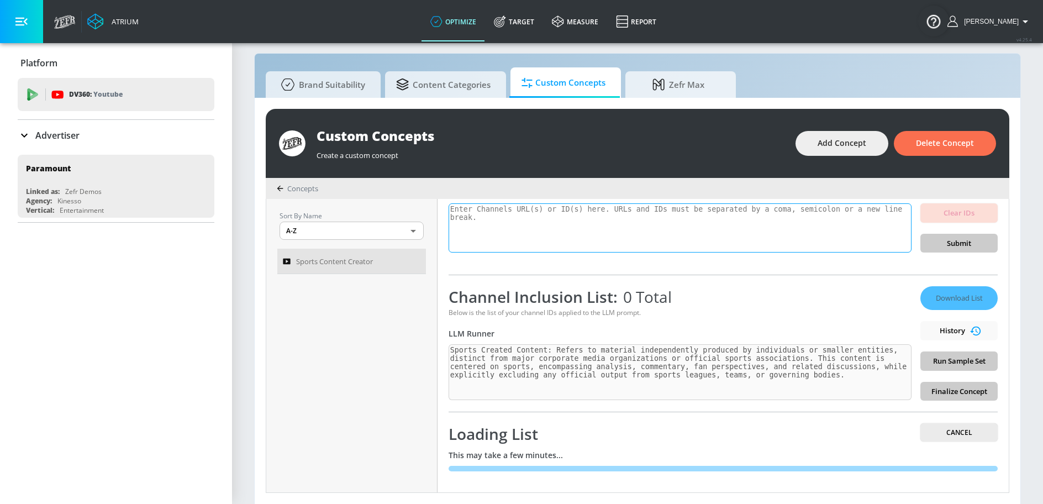
scroll to position [87, 0]
click at [941, 391] on div "Download List History Run Sample Set Finalize Concept" at bounding box center [958, 344] width 77 height 114
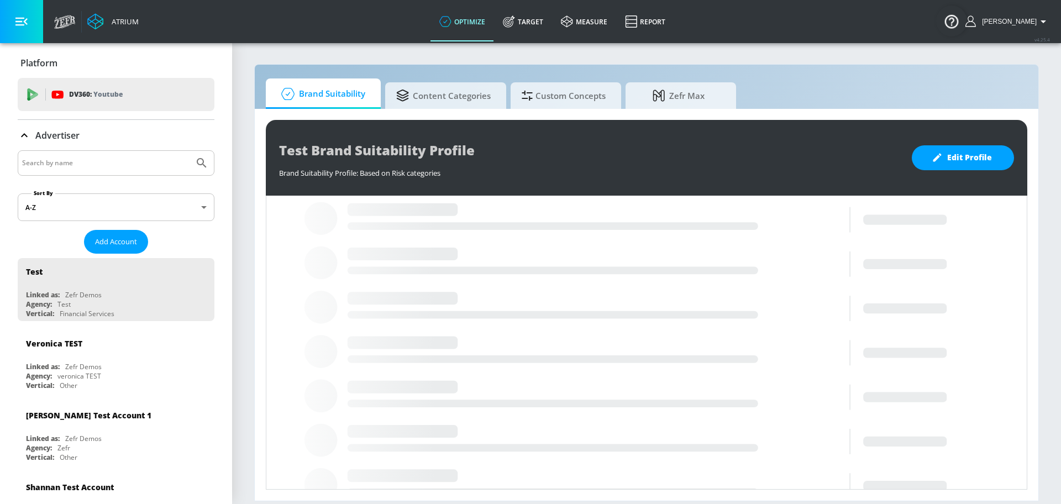
click at [85, 166] on input "Search by name" at bounding box center [105, 163] width 167 height 14
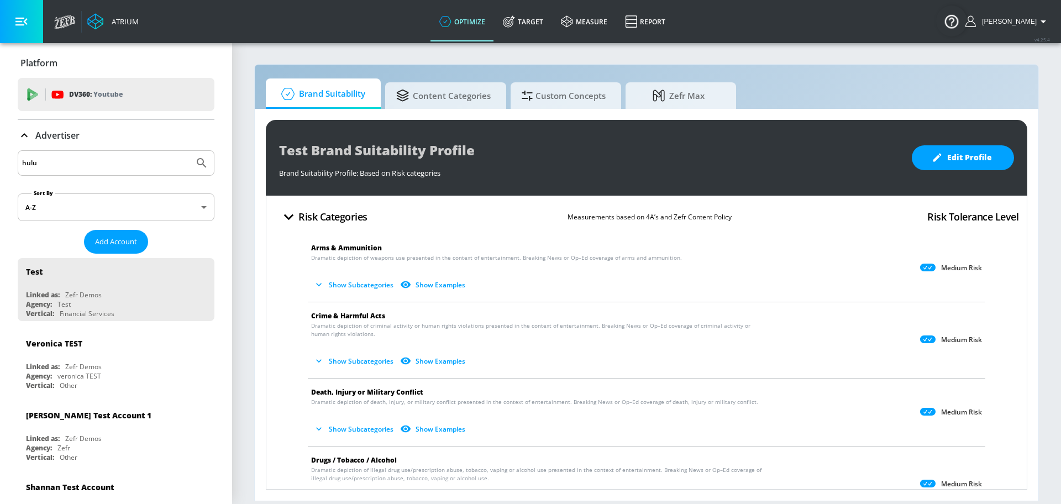
type input "hulu"
click at [190, 151] on button "Submit Search" at bounding box center [202, 163] width 24 height 24
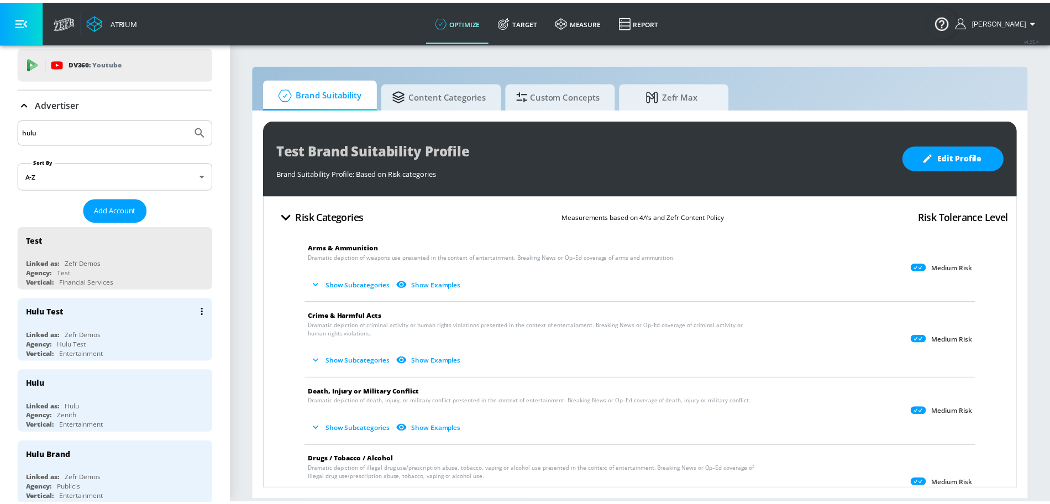
scroll to position [34, 0]
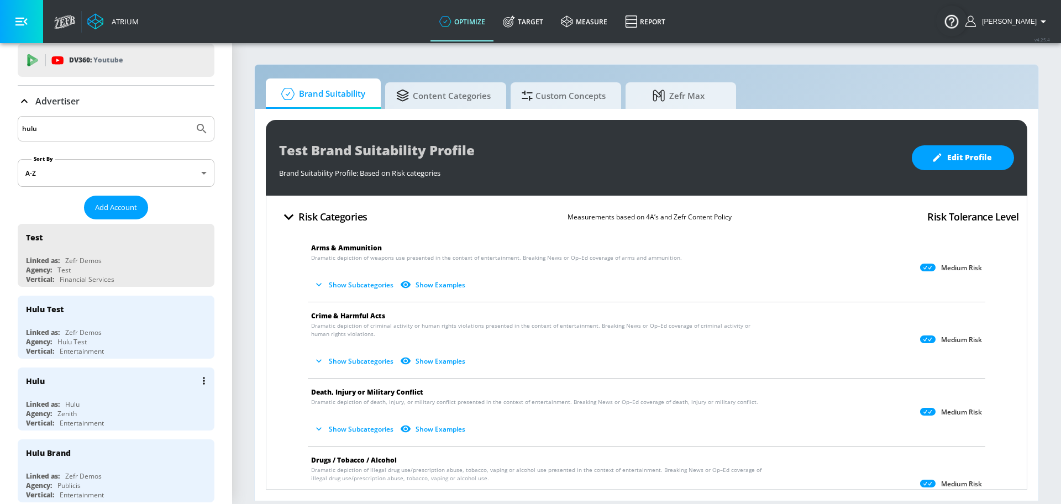
click at [97, 390] on div "Hulu Linked as: Hulu Agency: Zenith Vertical: Entertainment" at bounding box center [116, 398] width 197 height 63
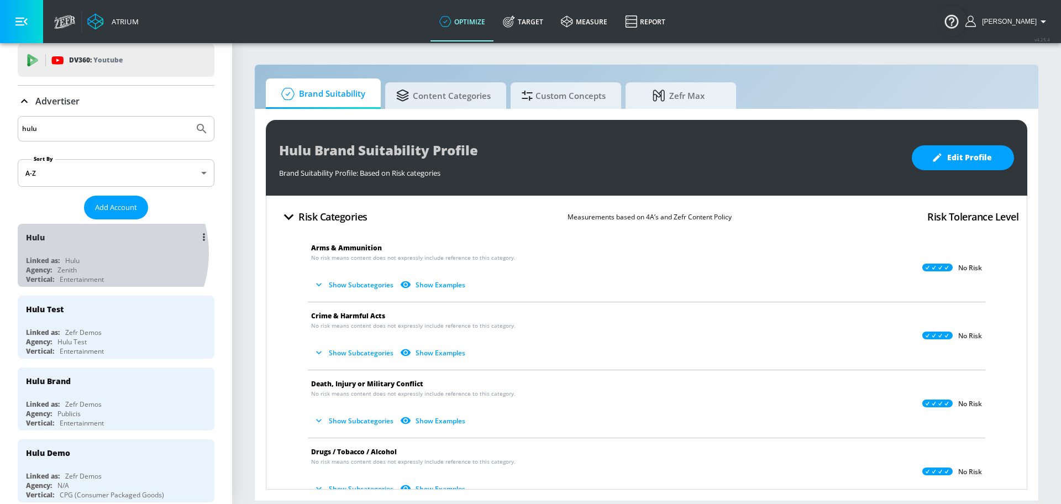
click at [95, 252] on div "Hulu Linked as: Hulu Agency: Zenith Vertical: Entertainment" at bounding box center [116, 255] width 197 height 63
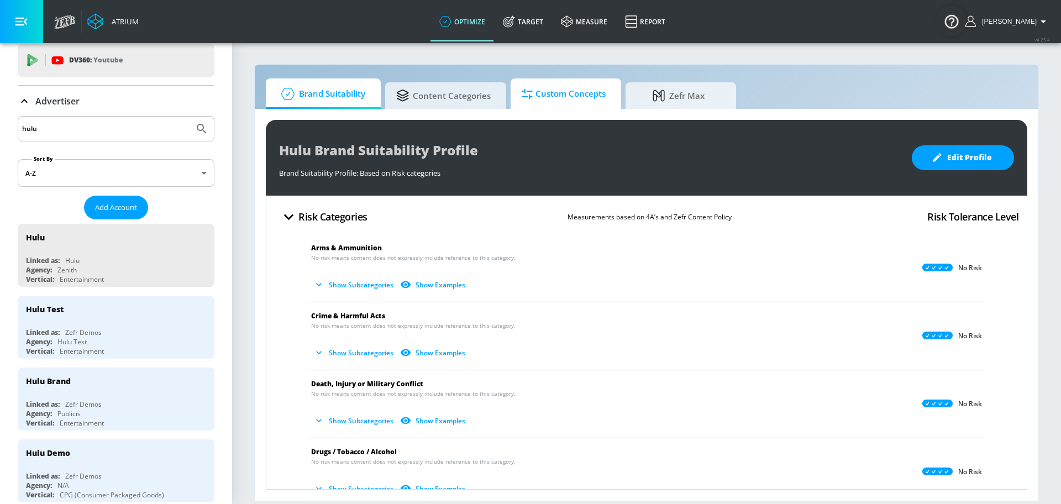
click at [549, 97] on span "Custom Concepts" at bounding box center [564, 94] width 84 height 27
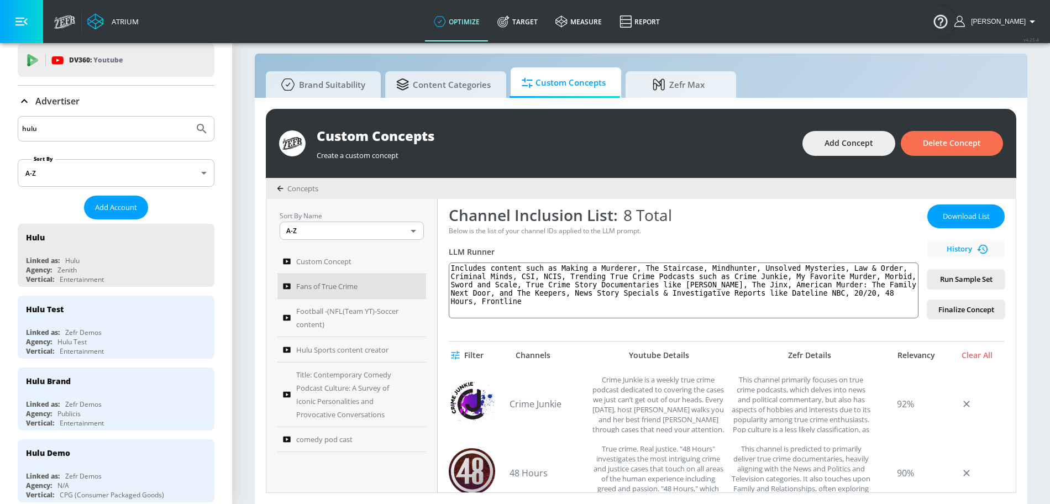
scroll to position [167, 0]
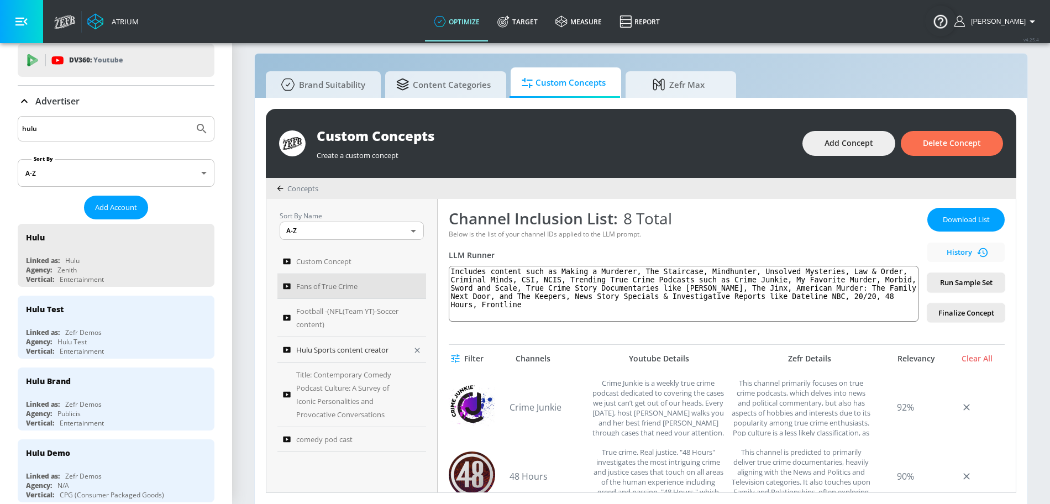
click at [354, 348] on span "Hulu Sports content creator" at bounding box center [342, 349] width 92 height 13
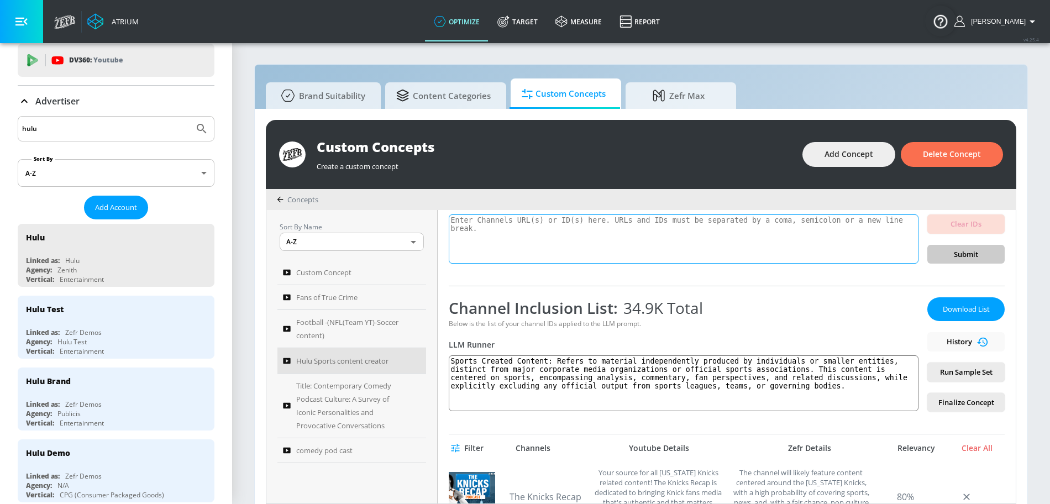
scroll to position [89, 0]
drag, startPoint x: 875, startPoint y: 388, endPoint x: 443, endPoint y: 359, distance: 433.0
click at [443, 359] on div "Hulu Sports content creator Link an existing Targeting Set Sports Creators 1 - …" at bounding box center [727, 356] width 578 height 293
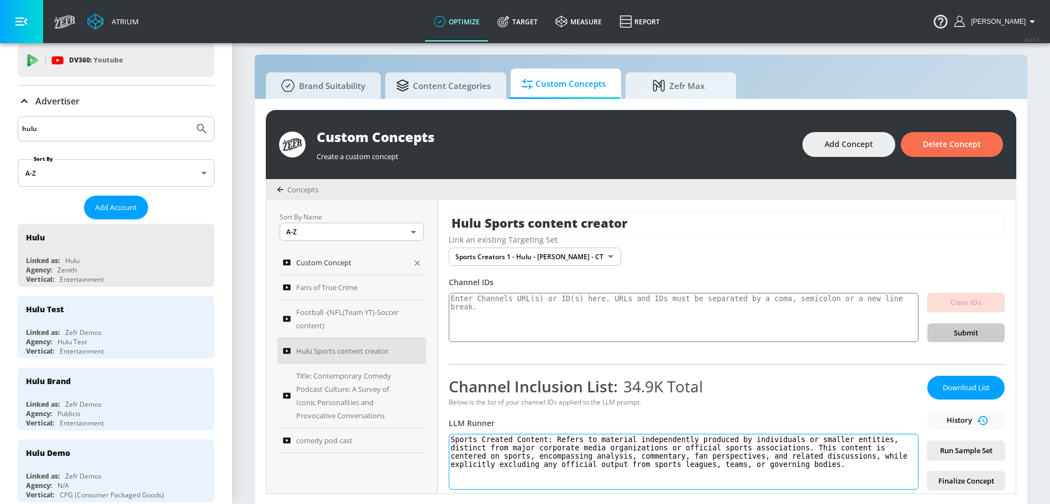
scroll to position [11, 0]
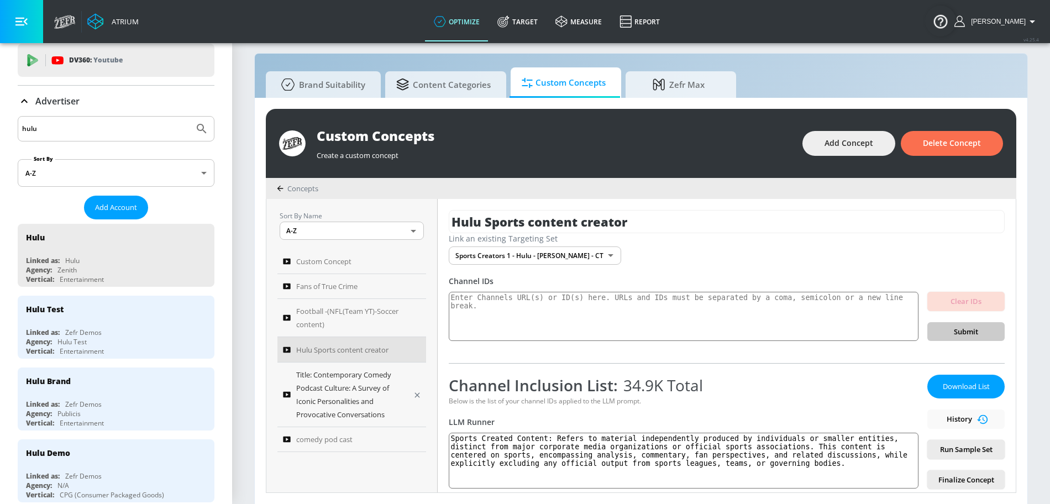
click at [370, 406] on span "Title: Contemporary Comedy Podcast Culture: A Survey of Iconic Personalities an…" at bounding box center [350, 394] width 109 height 53
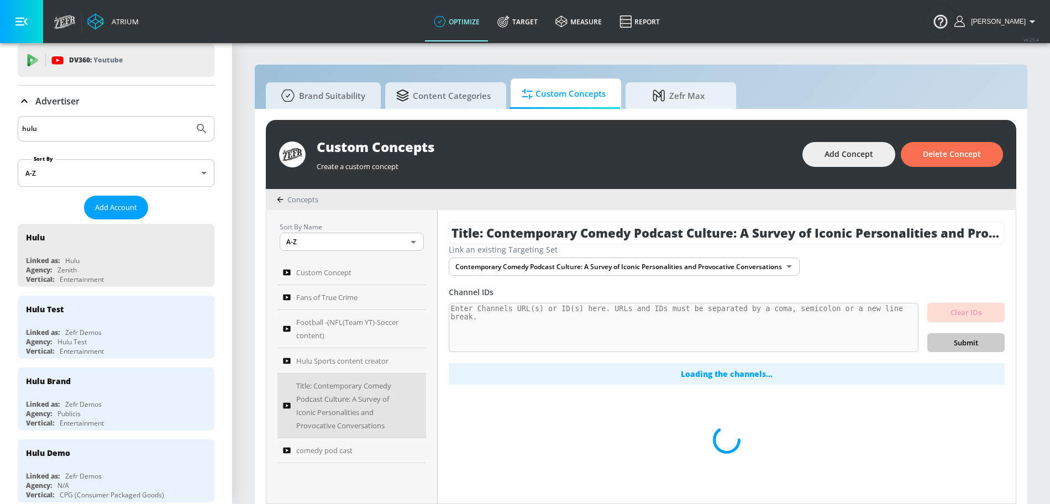
scroll to position [11, 0]
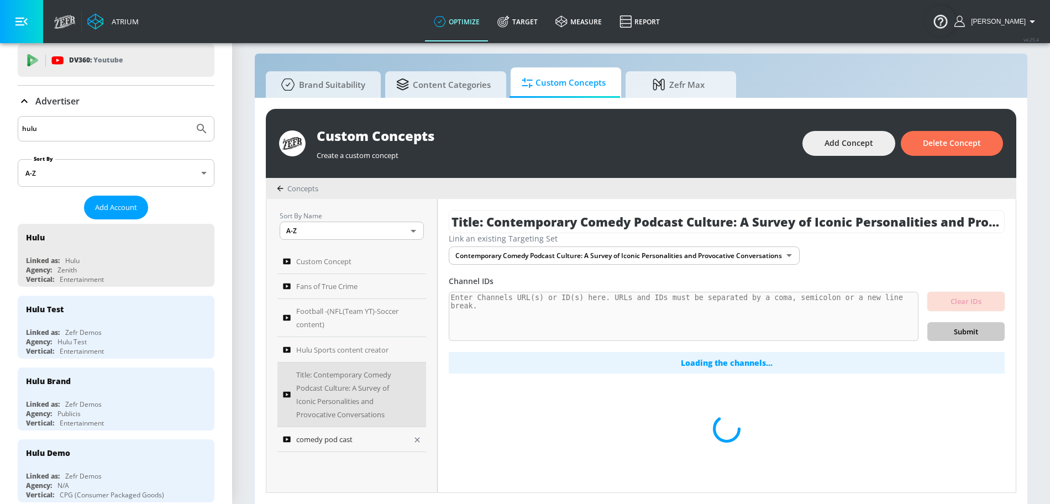
click at [348, 436] on span "comedy pod cast" at bounding box center [324, 439] width 56 height 13
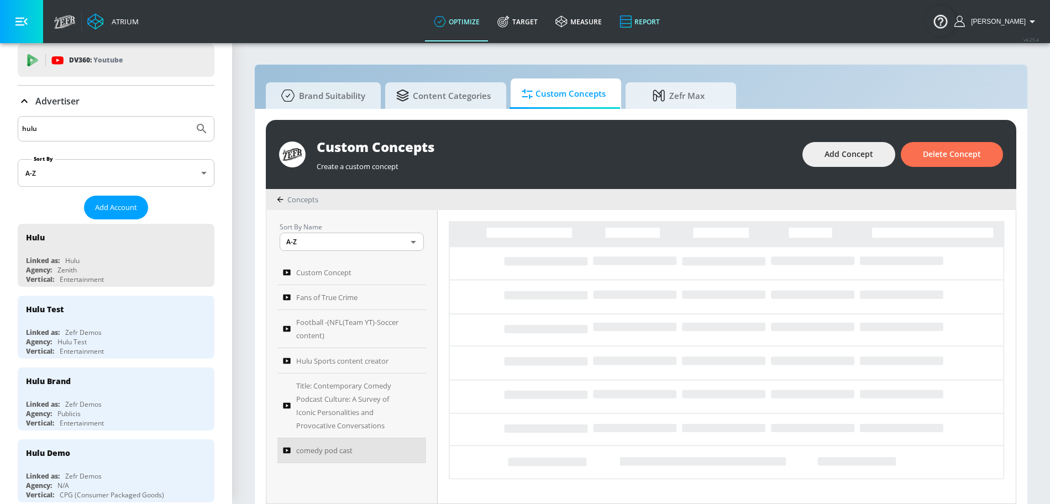
type textarea "This channel delivers a dynamic blend of comedy-driven podcast content centered…"
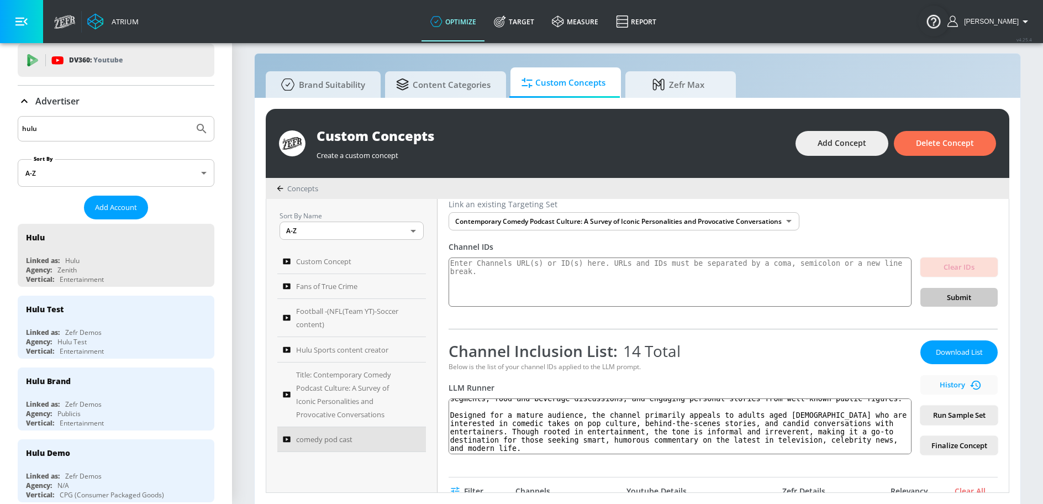
scroll to position [41, 0]
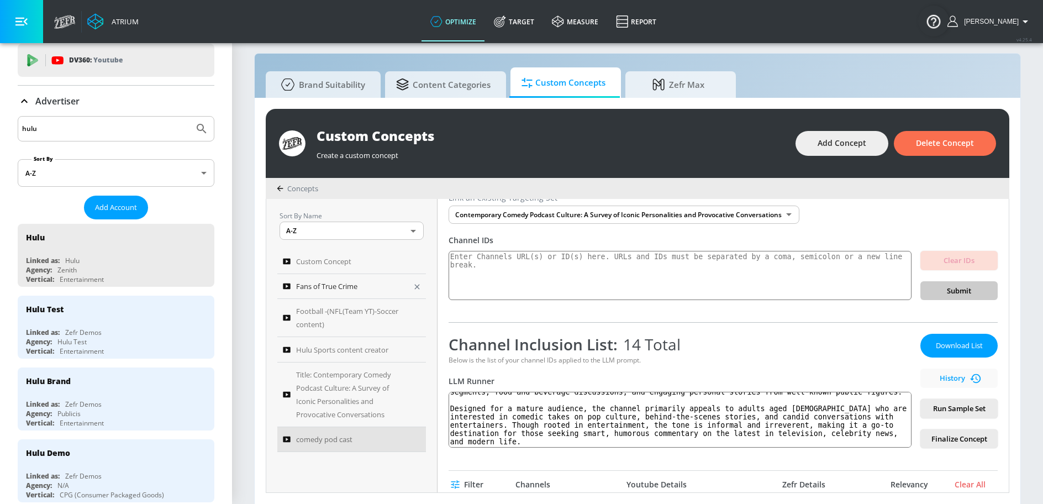
click at [365, 288] on div "Fans of True Crime" at bounding box center [344, 286] width 123 height 13
